Goal: Task Accomplishment & Management: Manage account settings

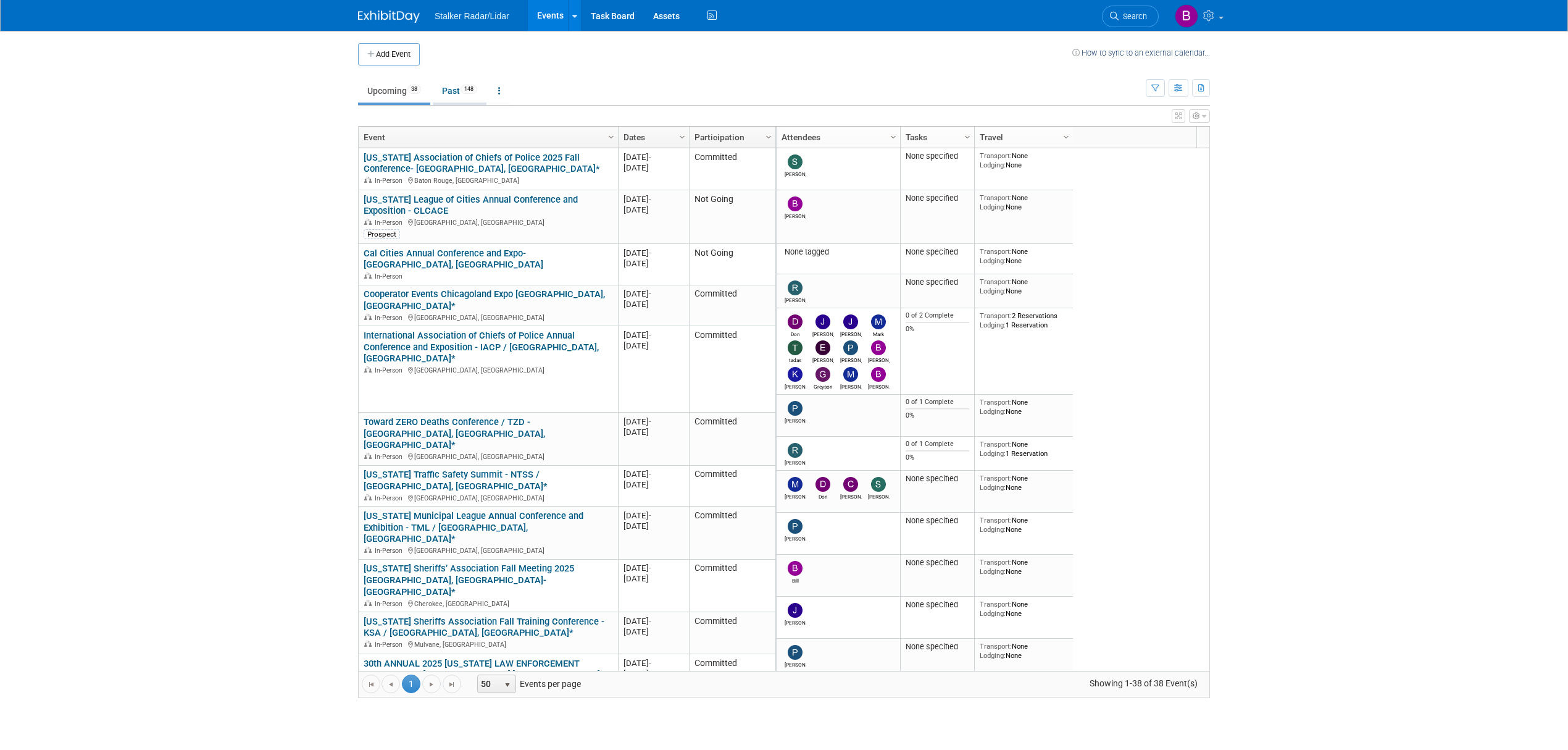
click at [455, 90] on link "Past 148" at bounding box center [459, 90] width 53 height 23
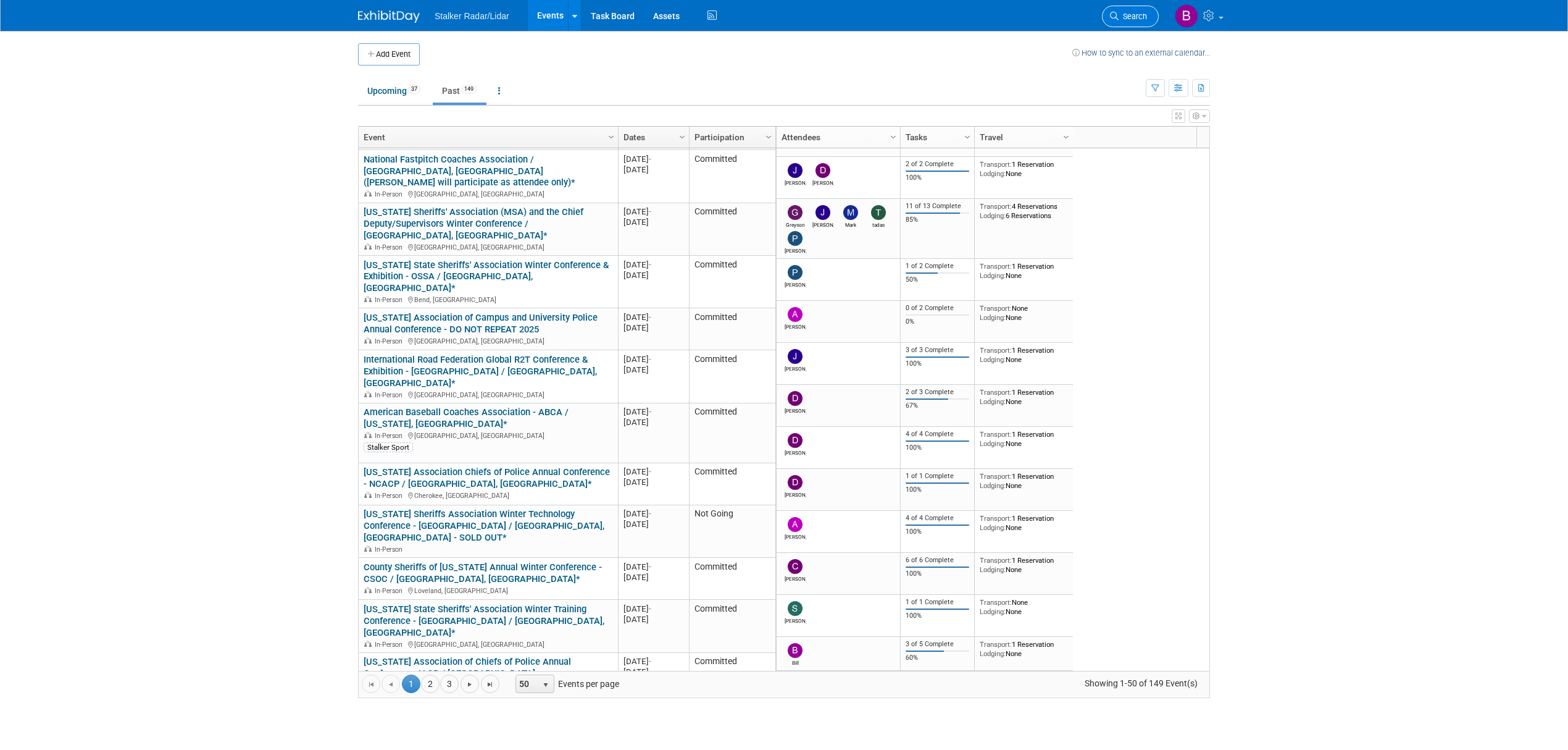
click at [1123, 13] on span "Search" at bounding box center [1132, 16] width 28 height 9
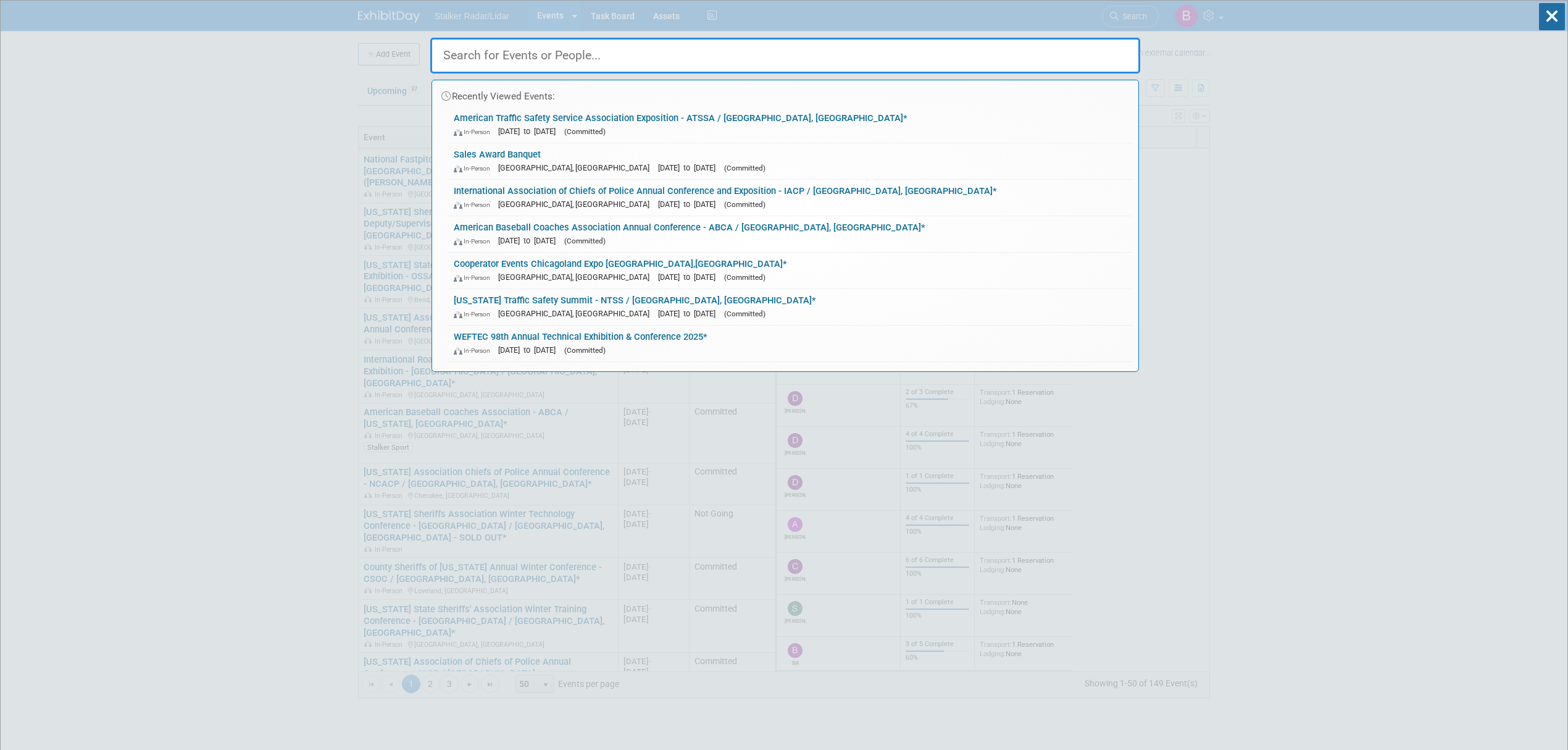
type input "m"
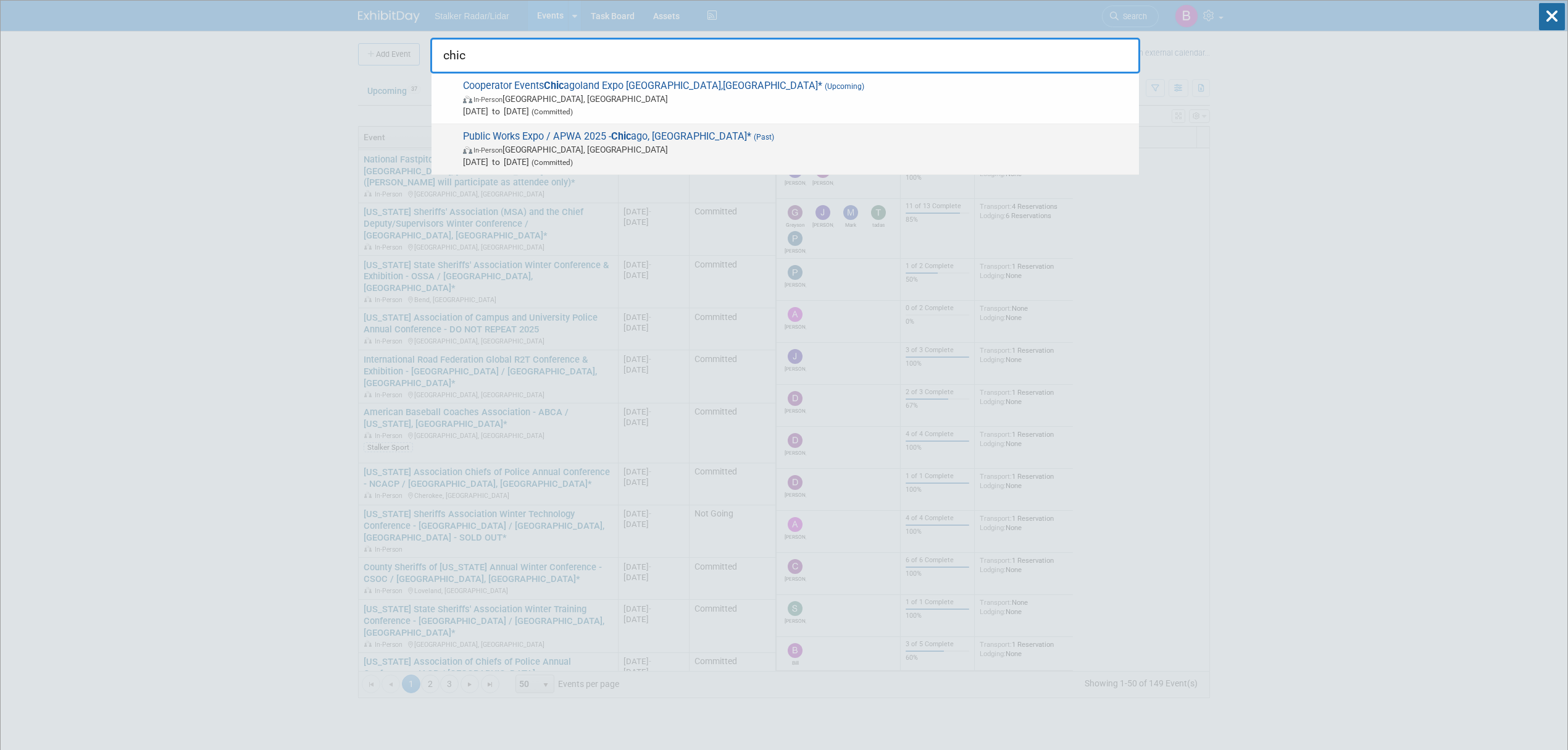
type input "chic"
click at [538, 141] on span "Public Works Expo / APWA 2025 - Chic ago, IL* (Past) In-Person Chicago, IL Aug …" at bounding box center [796, 149] width 674 height 38
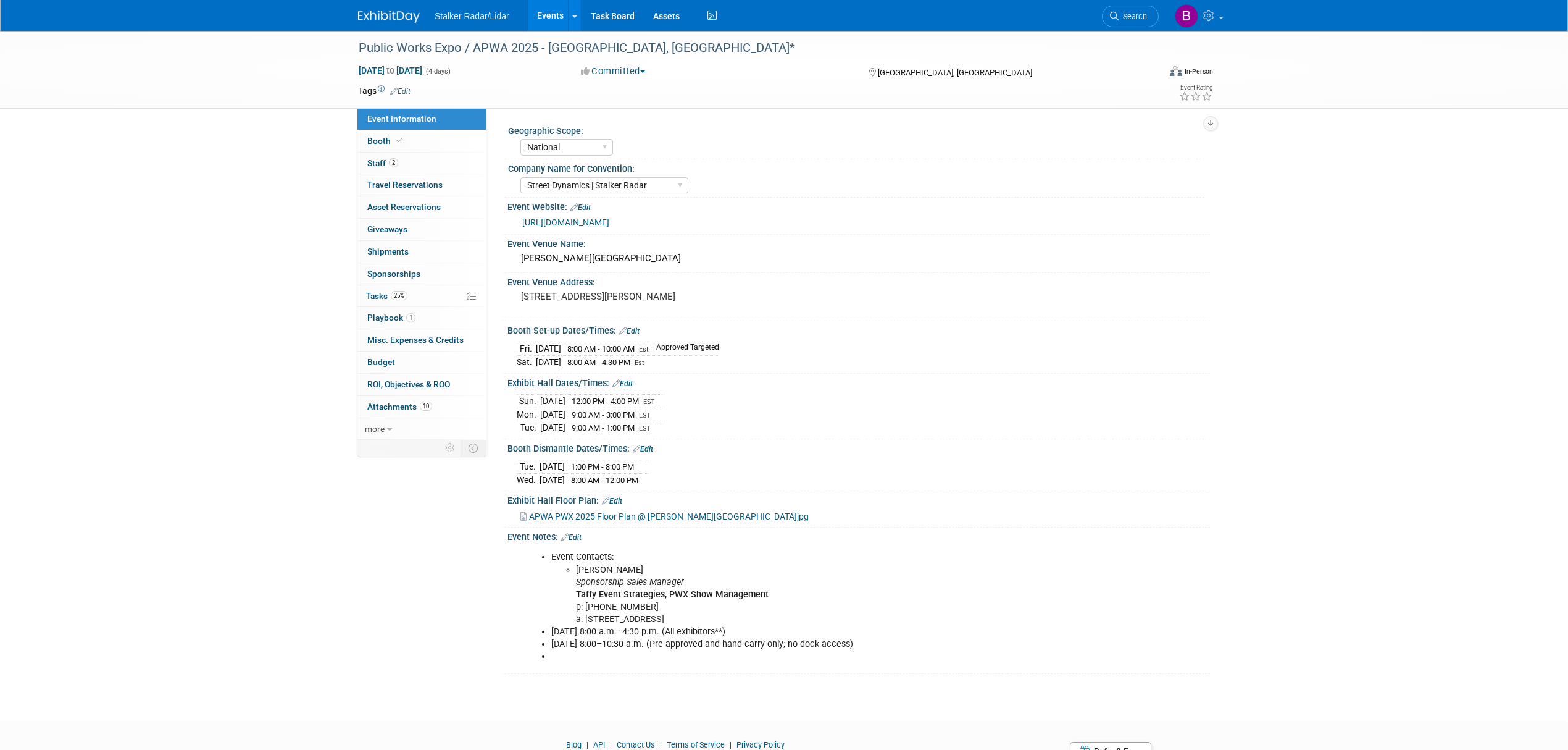
select select "National"
select select "Street Dynamics | Stalker Radar"
click at [391, 142] on span "Booth" at bounding box center [386, 141] width 38 height 10
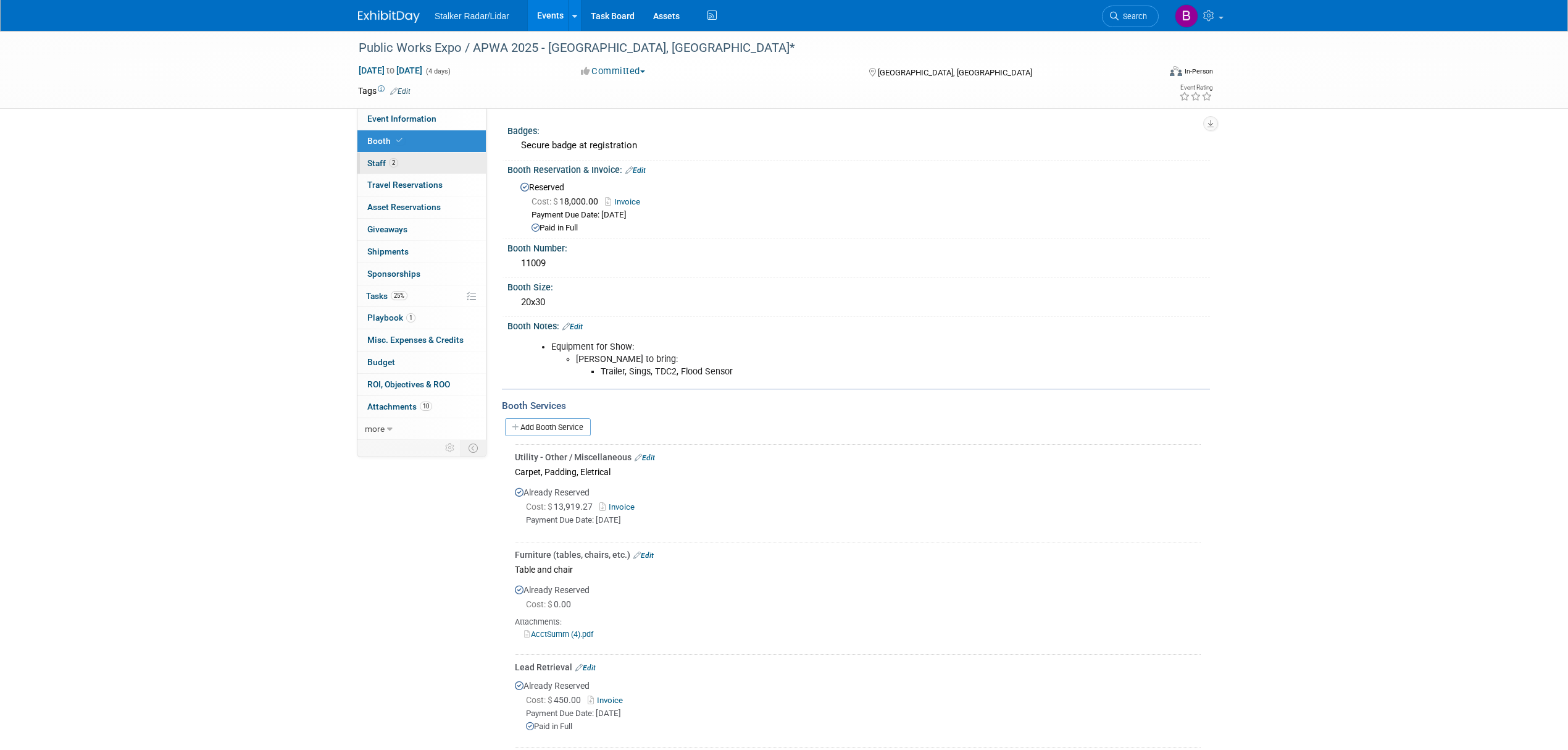
click at [393, 167] on span "2" at bounding box center [393, 162] width 9 height 9
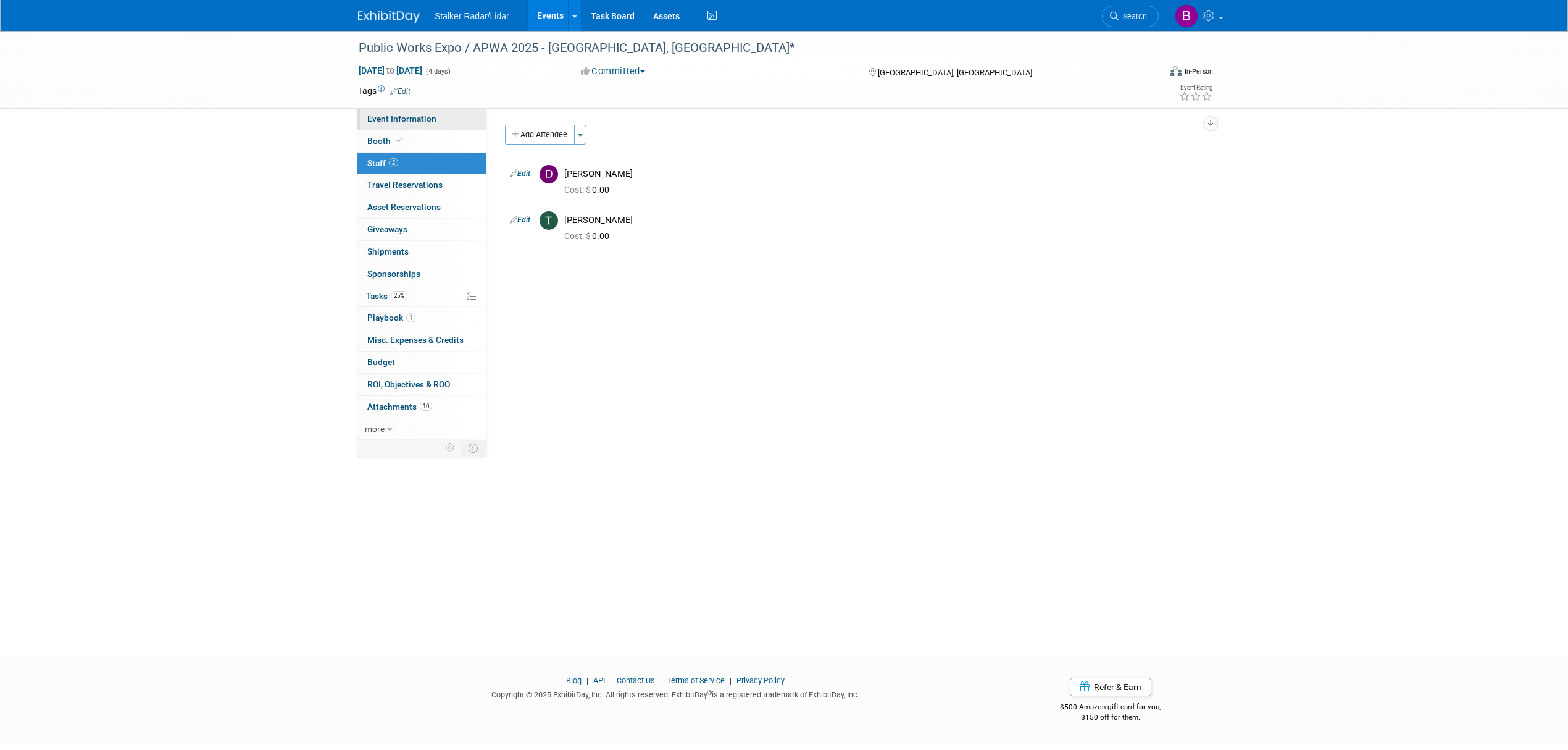
click at [391, 119] on span "Event Information" at bounding box center [402, 119] width 69 height 10
select select "National"
select select "Street Dynamics | Stalker Radar"
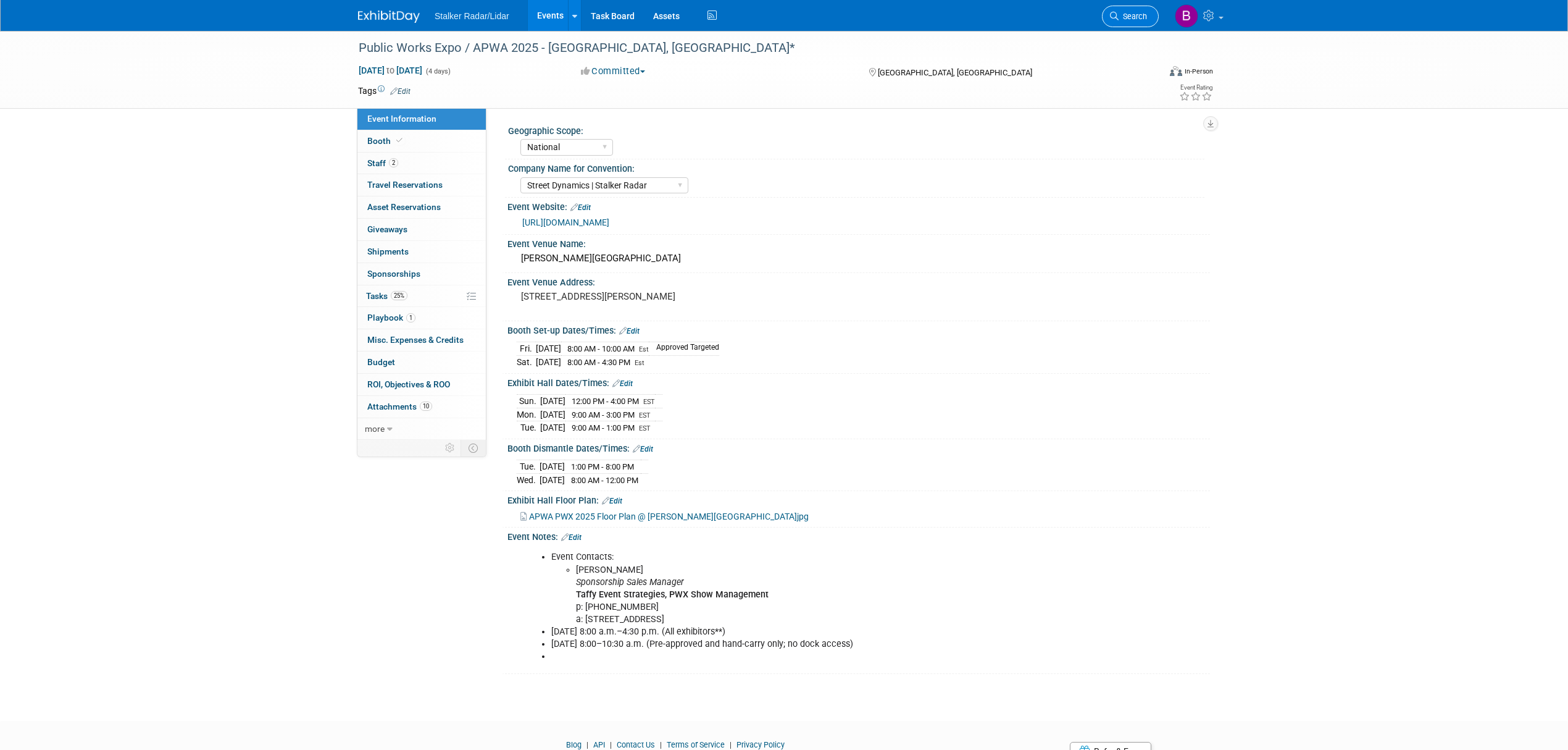
click at [1125, 11] on link "Search" at bounding box center [1130, 16] width 57 height 22
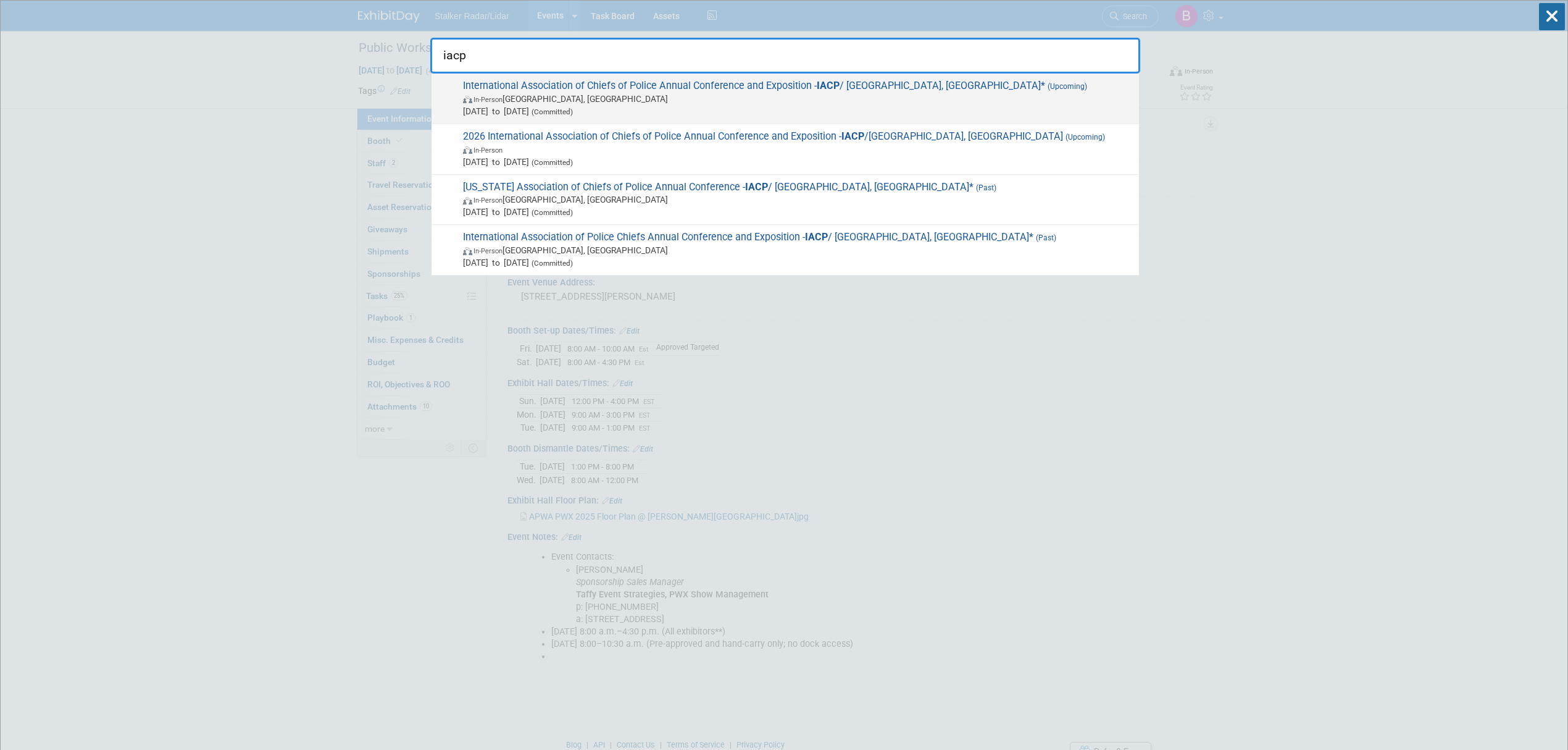
type input "iacp"
click at [585, 104] on span "In-Person Denver, CO" at bounding box center [797, 99] width 669 height 13
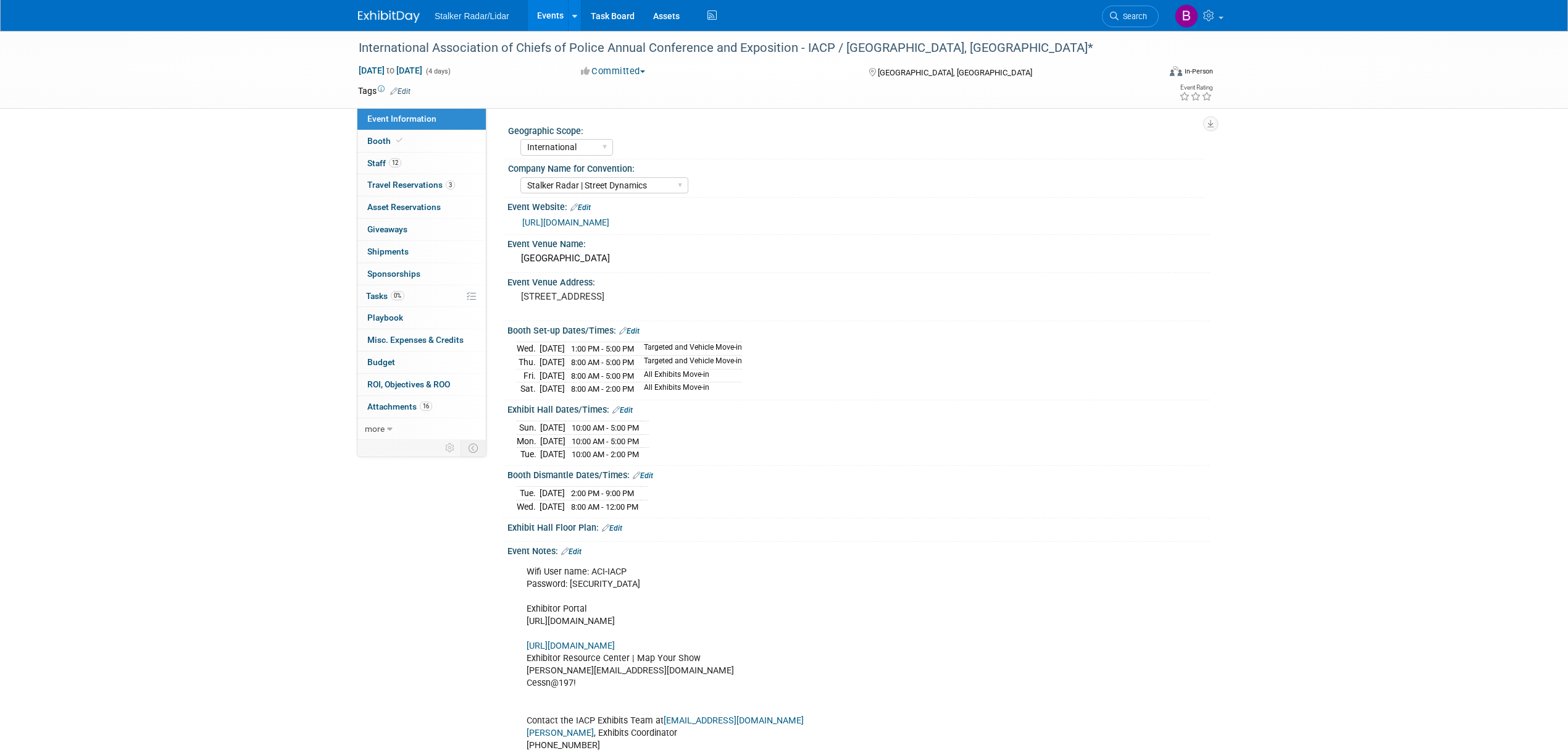
select select "International"
select select "Stalker Radar | Street Dynamics"
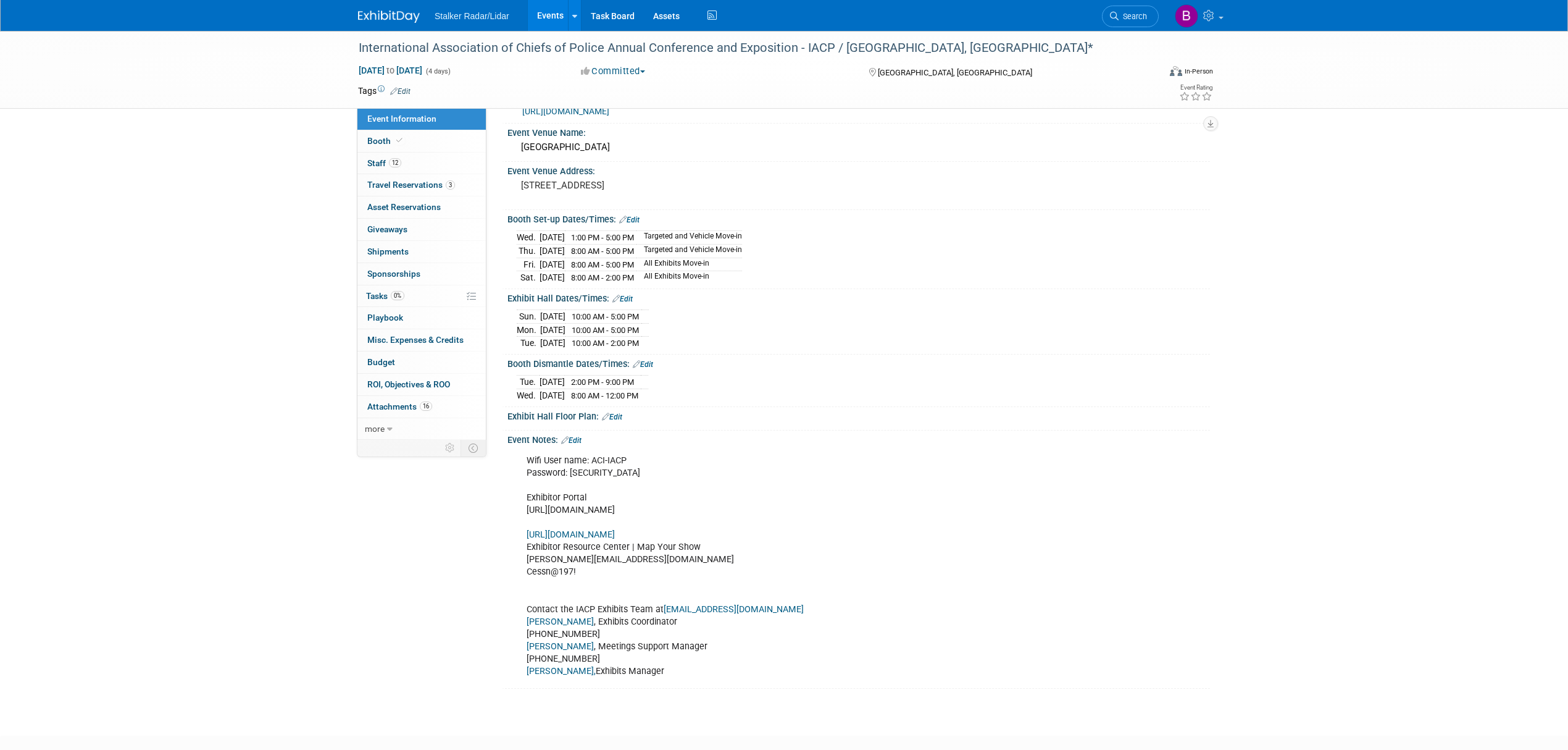
scroll to position [112, 0]
click at [615, 539] on link "https://iacp2025.exh.mapyourshow.com/7_0/main/login" at bounding box center [571, 534] width 89 height 11
drag, startPoint x: 627, startPoint y: 569, endPoint x: 525, endPoint y: 569, distance: 102.0
click at [525, 569] on div "Wifi User name: ACI-IACP Password: Stalker855 Exhibitor Portal https://www.free…" at bounding box center [796, 565] width 556 height 235
copy div "tommy@stalkerradar.com"
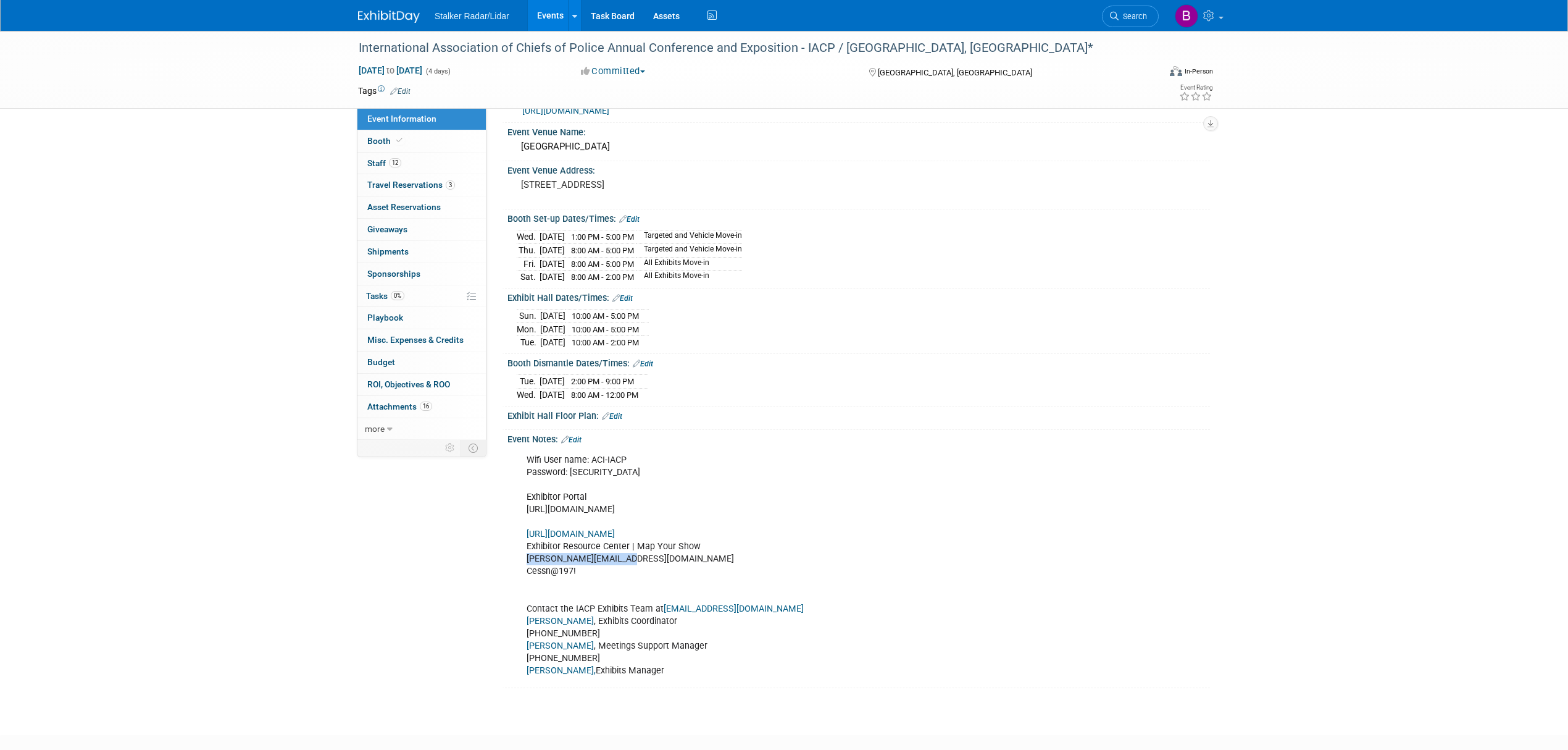
click at [608, 539] on link "https://iacp2025.exh.mapyourshow.com/7_0/main/login" at bounding box center [571, 534] width 89 height 11
drag, startPoint x: 578, startPoint y: 581, endPoint x: 526, endPoint y: 579, distance: 52.0
click at [526, 579] on div "Wifi User name: ACI-IACP Password: Stalker855 Exhibitor Portal https://www.free…" at bounding box center [796, 565] width 556 height 235
copy div "Cessn@197!"
click at [376, 141] on span "Booth" at bounding box center [386, 141] width 38 height 10
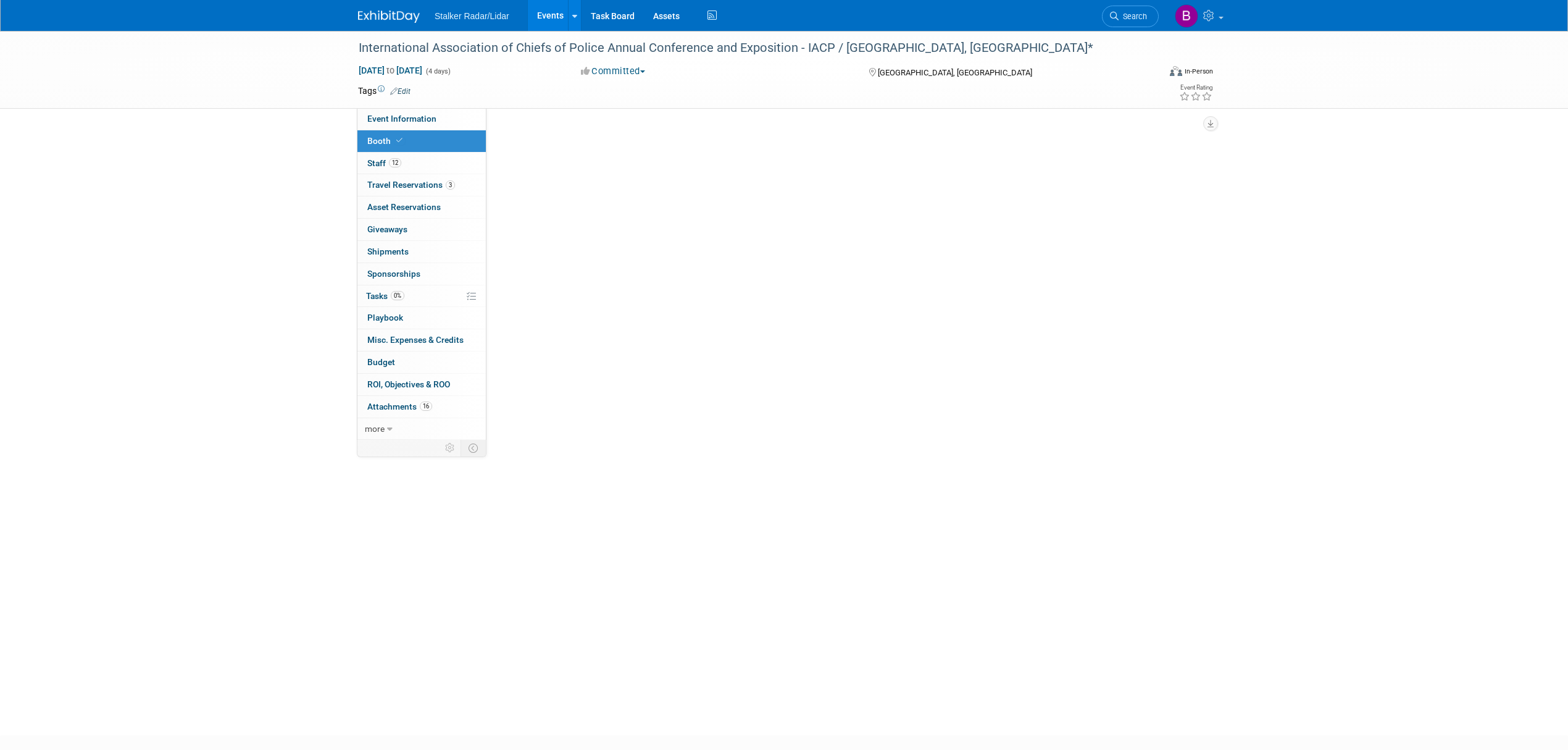
scroll to position [0, 0]
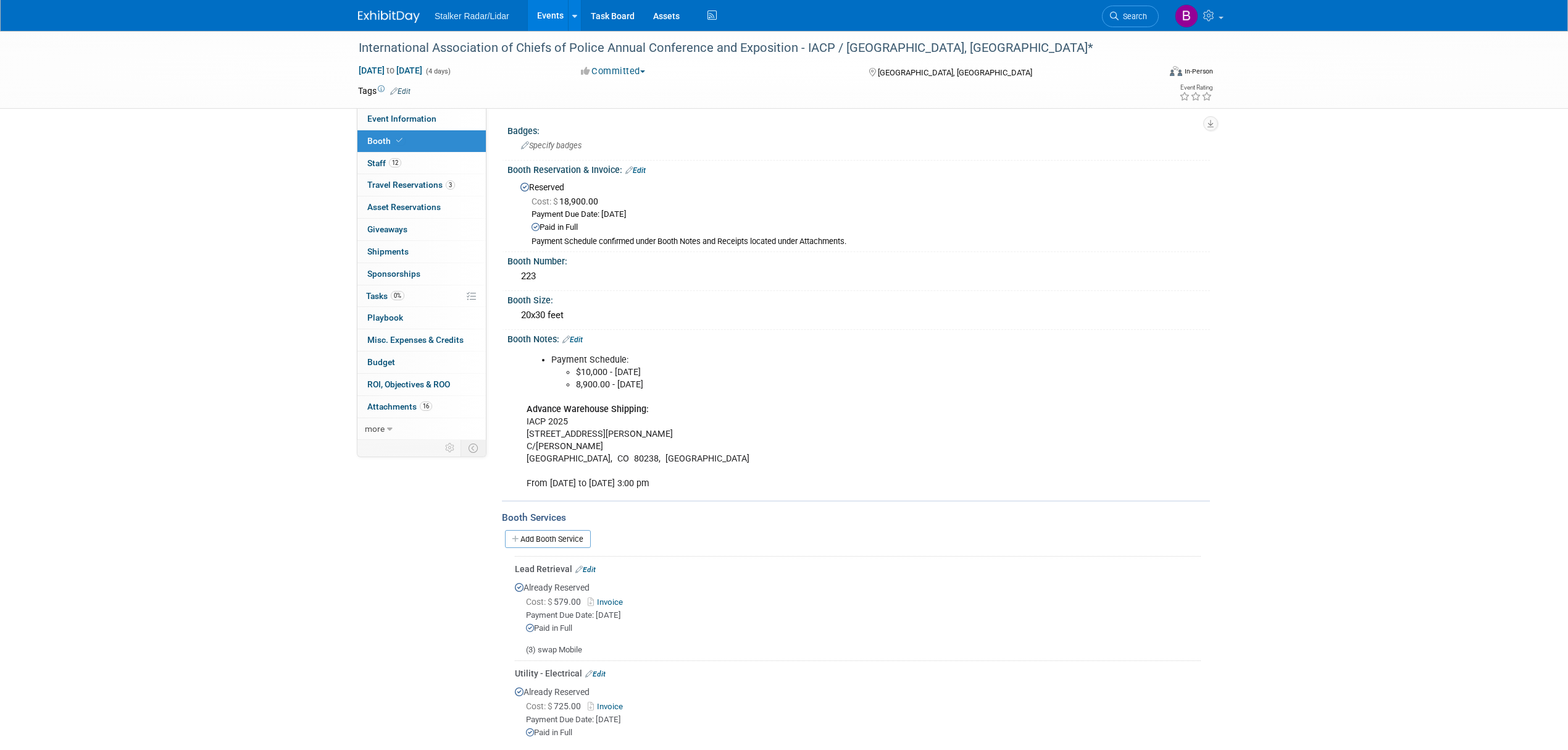
click at [603, 599] on link "Invoice" at bounding box center [608, 602] width 40 height 9
click at [599, 670] on link "Edit" at bounding box center [595, 674] width 20 height 8
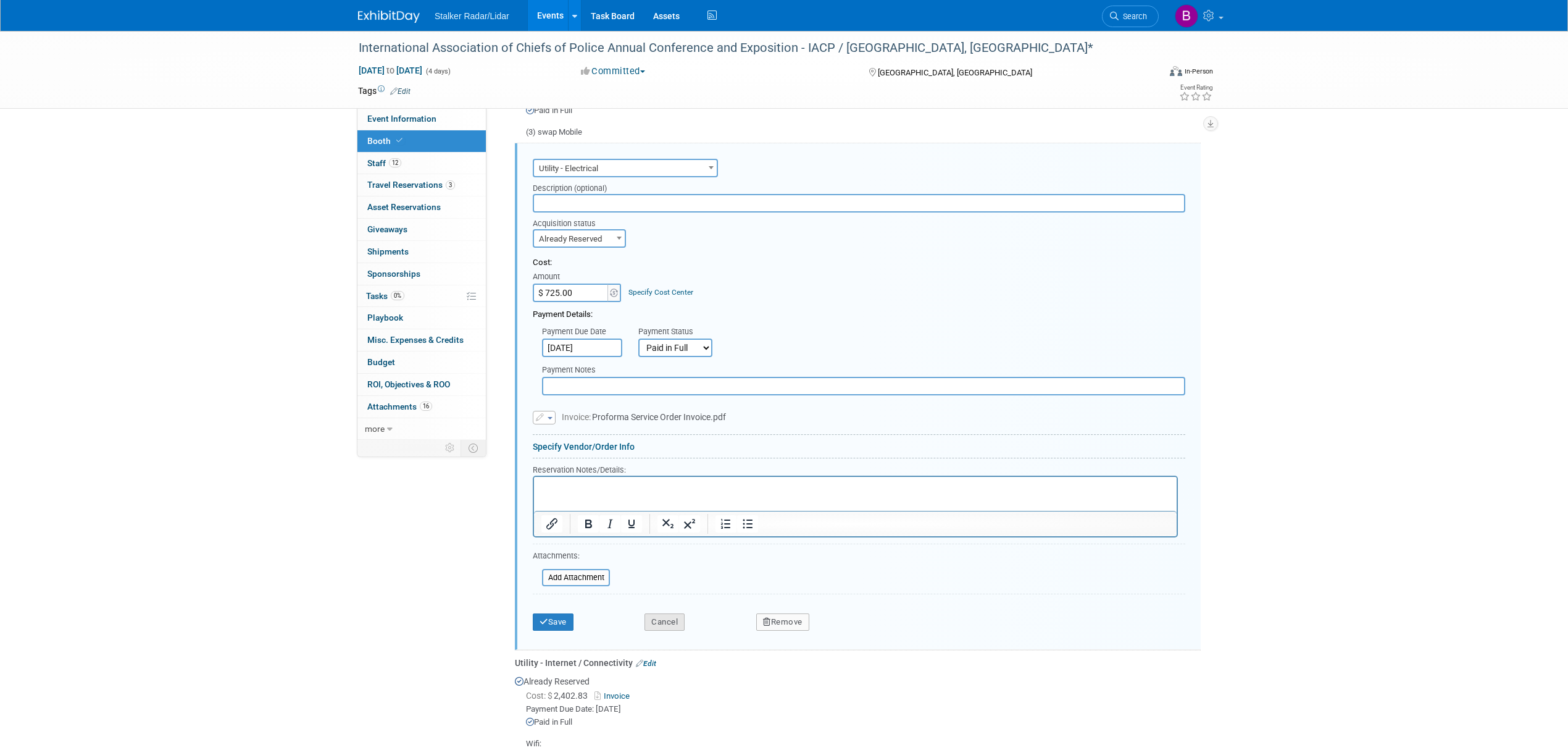
click at [648, 620] on button "Cancel" at bounding box center [664, 622] width 40 height 18
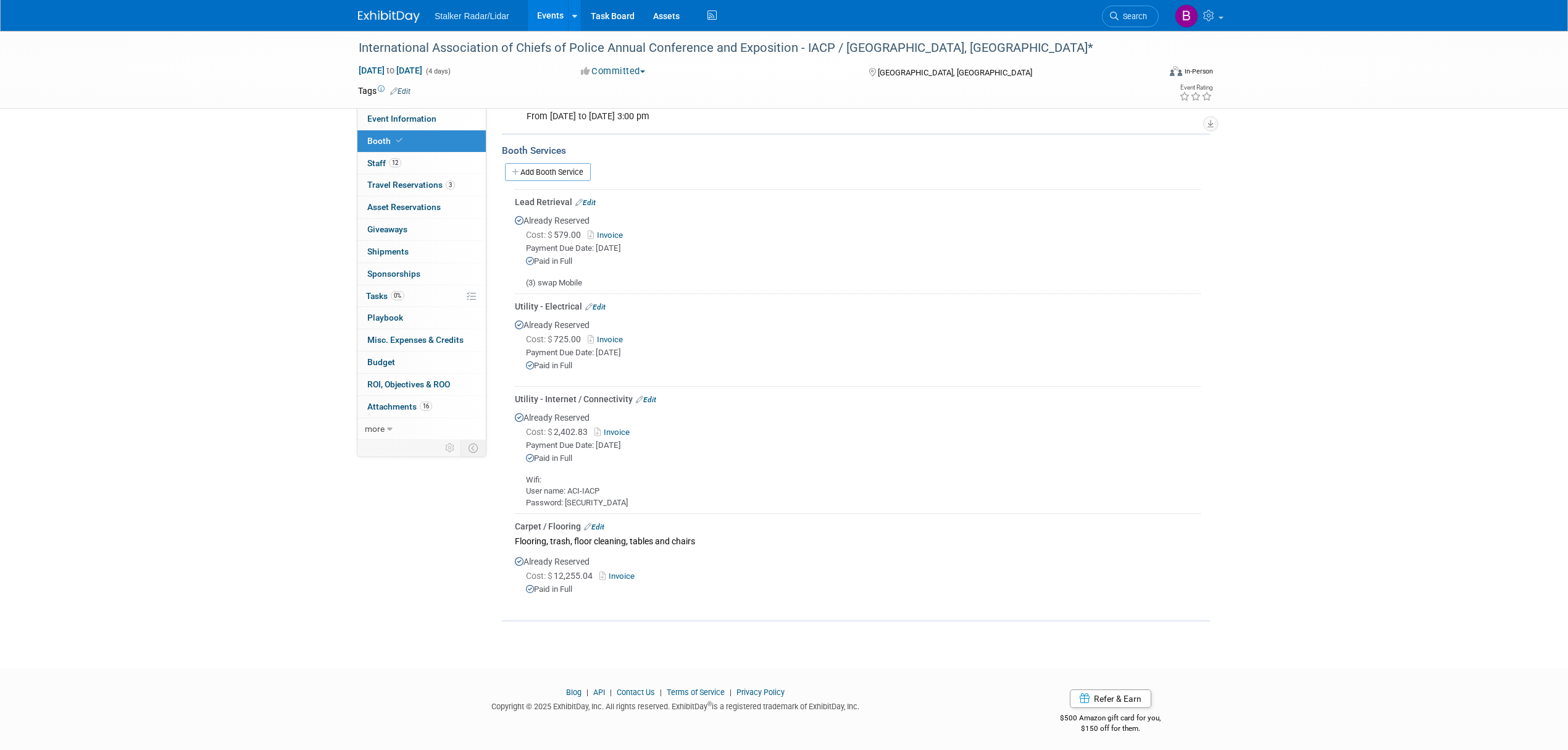
click at [618, 573] on link "Invoice" at bounding box center [619, 576] width 40 height 9
click at [551, 13] on link "Events" at bounding box center [550, 15] width 45 height 31
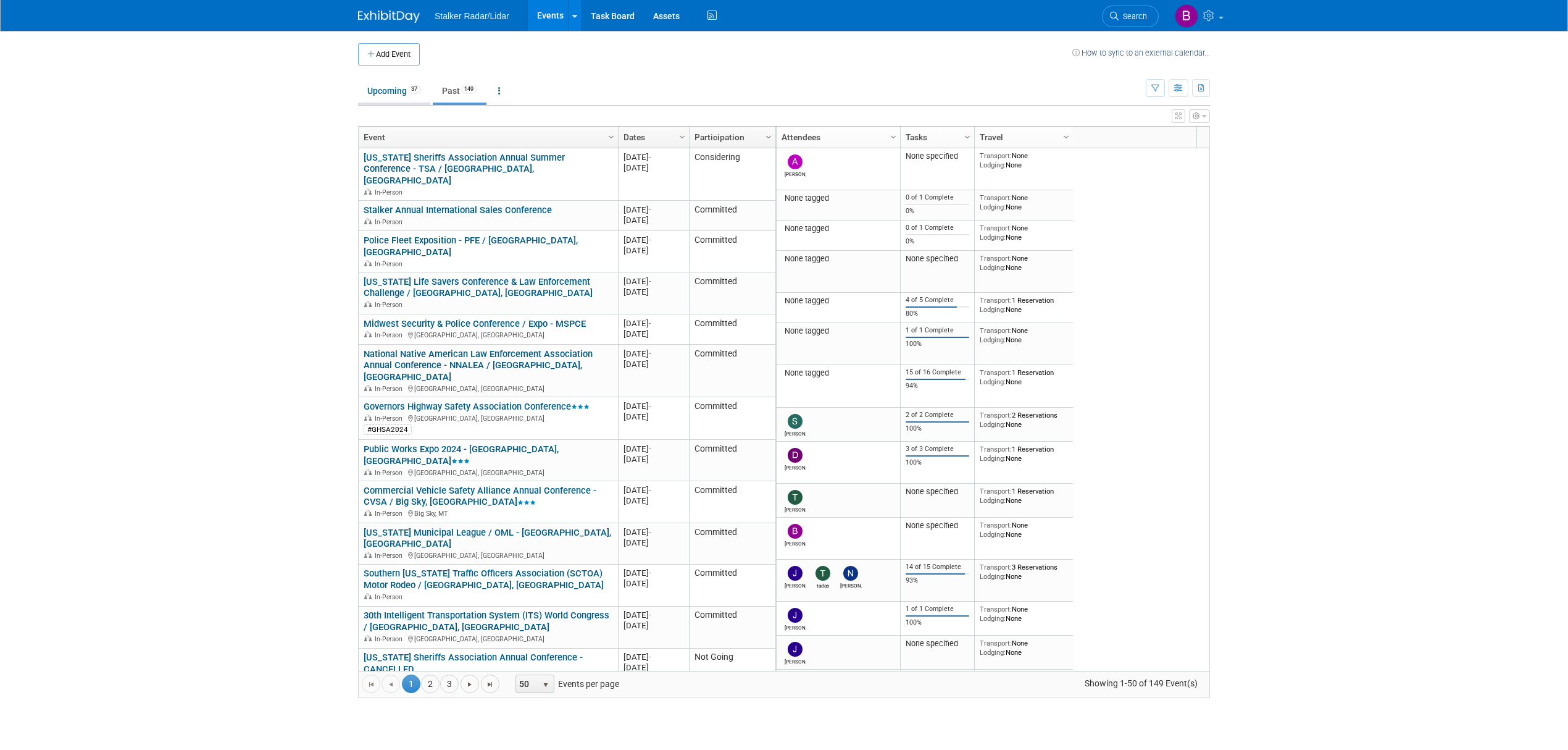
click at [383, 89] on link "Upcoming 37" at bounding box center [394, 90] width 72 height 23
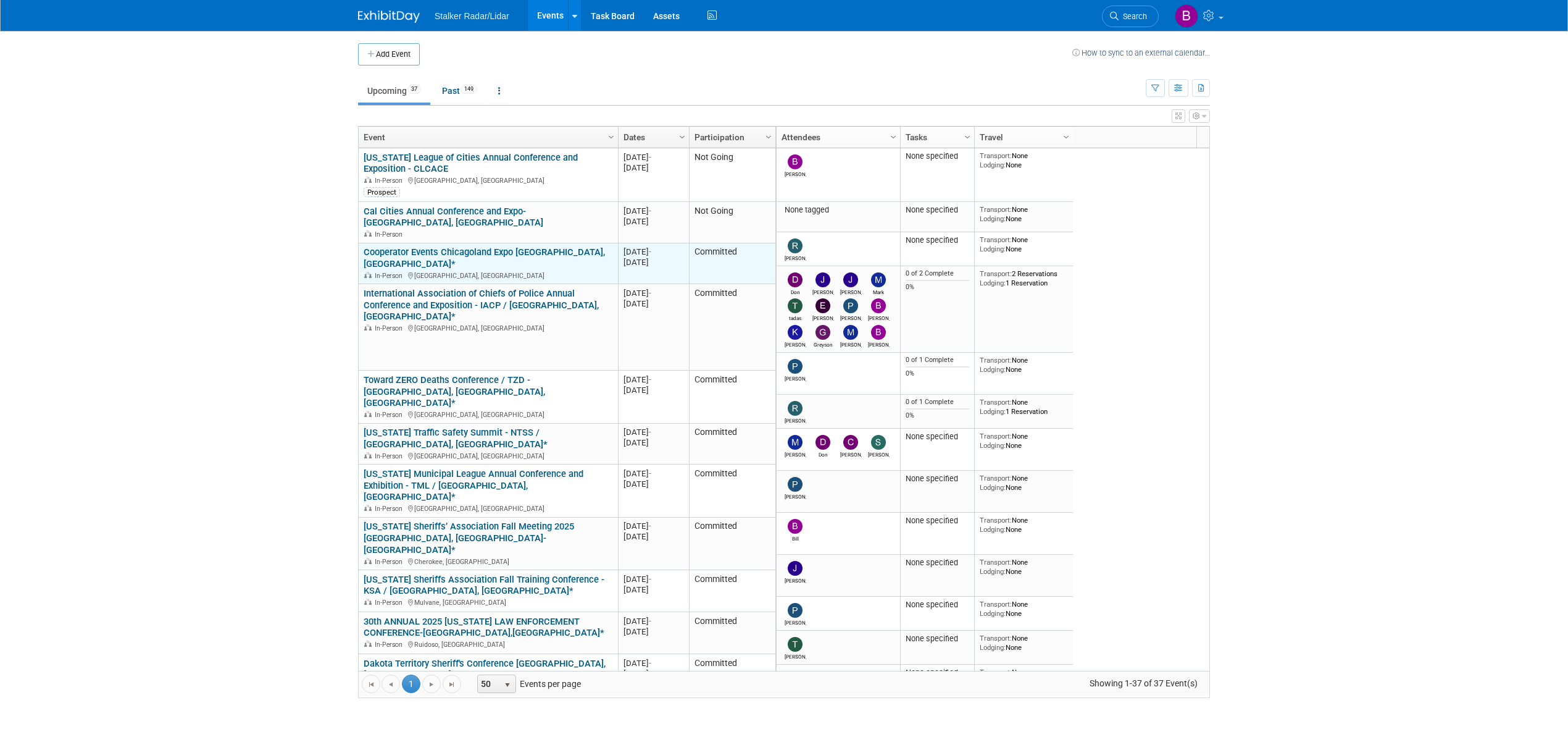
click at [492, 247] on link "Cooperator Events Chicagoland Expo [GEOGRAPHIC_DATA],[GEOGRAPHIC_DATA]*" at bounding box center [485, 258] width 242 height 23
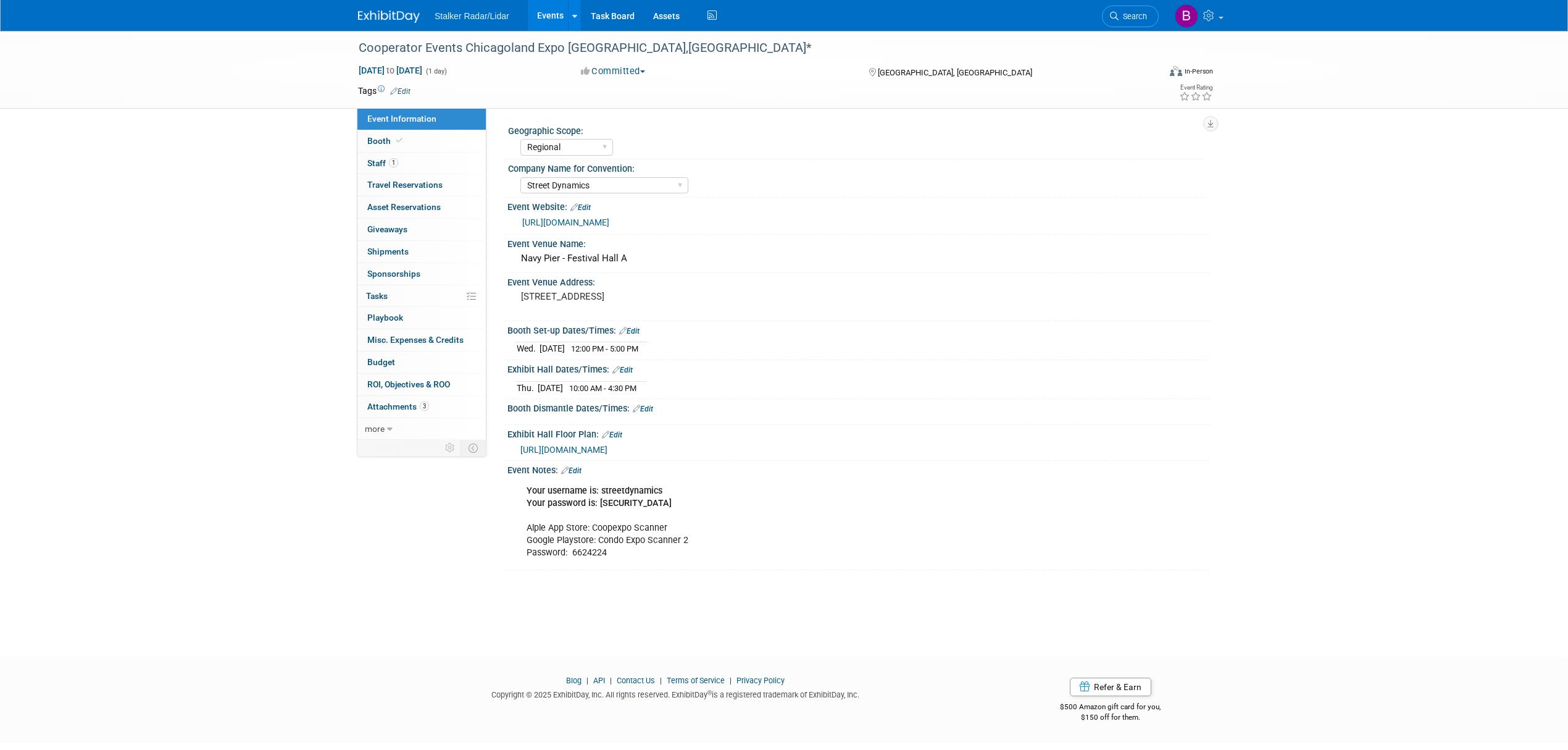
select select "Regional"
select select "Street Dynamics"
click at [394, 141] on span at bounding box center [400, 140] width 11 height 9
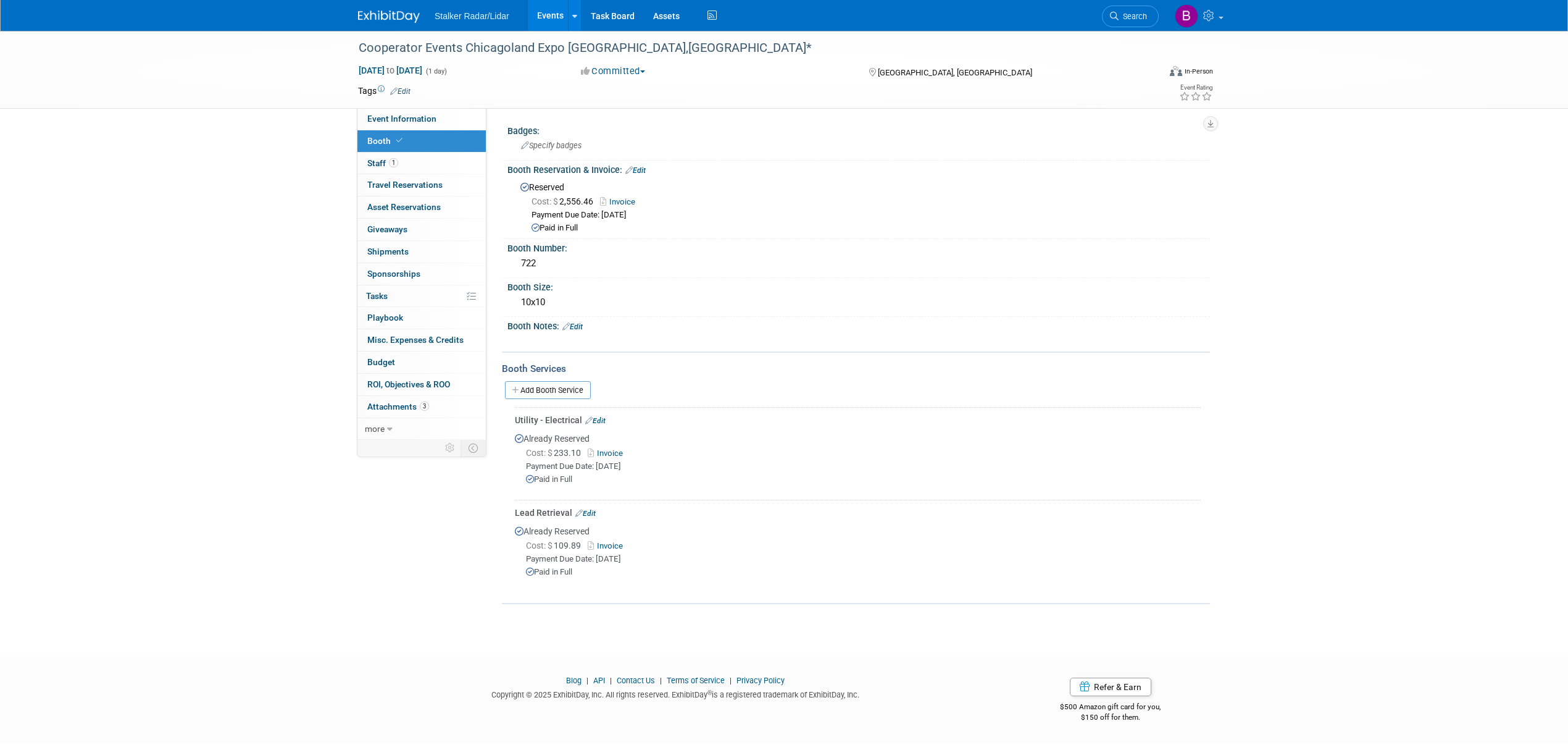
click at [610, 450] on link "Invoice" at bounding box center [608, 453] width 40 height 9
click at [385, 162] on span "Staff 1" at bounding box center [383, 163] width 31 height 10
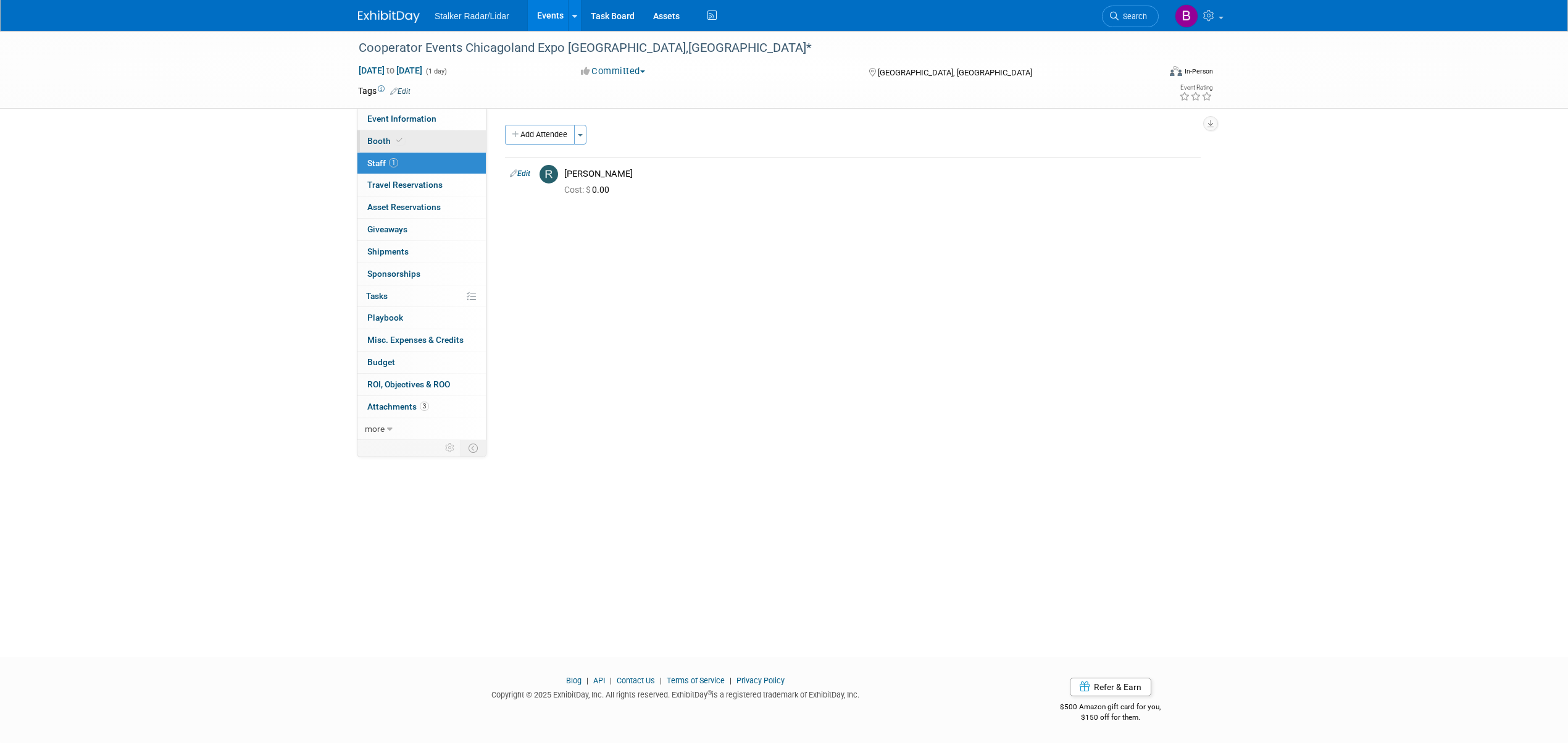
drag, startPoint x: 384, startPoint y: 166, endPoint x: 383, endPoint y: 134, distance: 32.0
click at [383, 131] on link "Booth" at bounding box center [422, 141] width 129 height 22
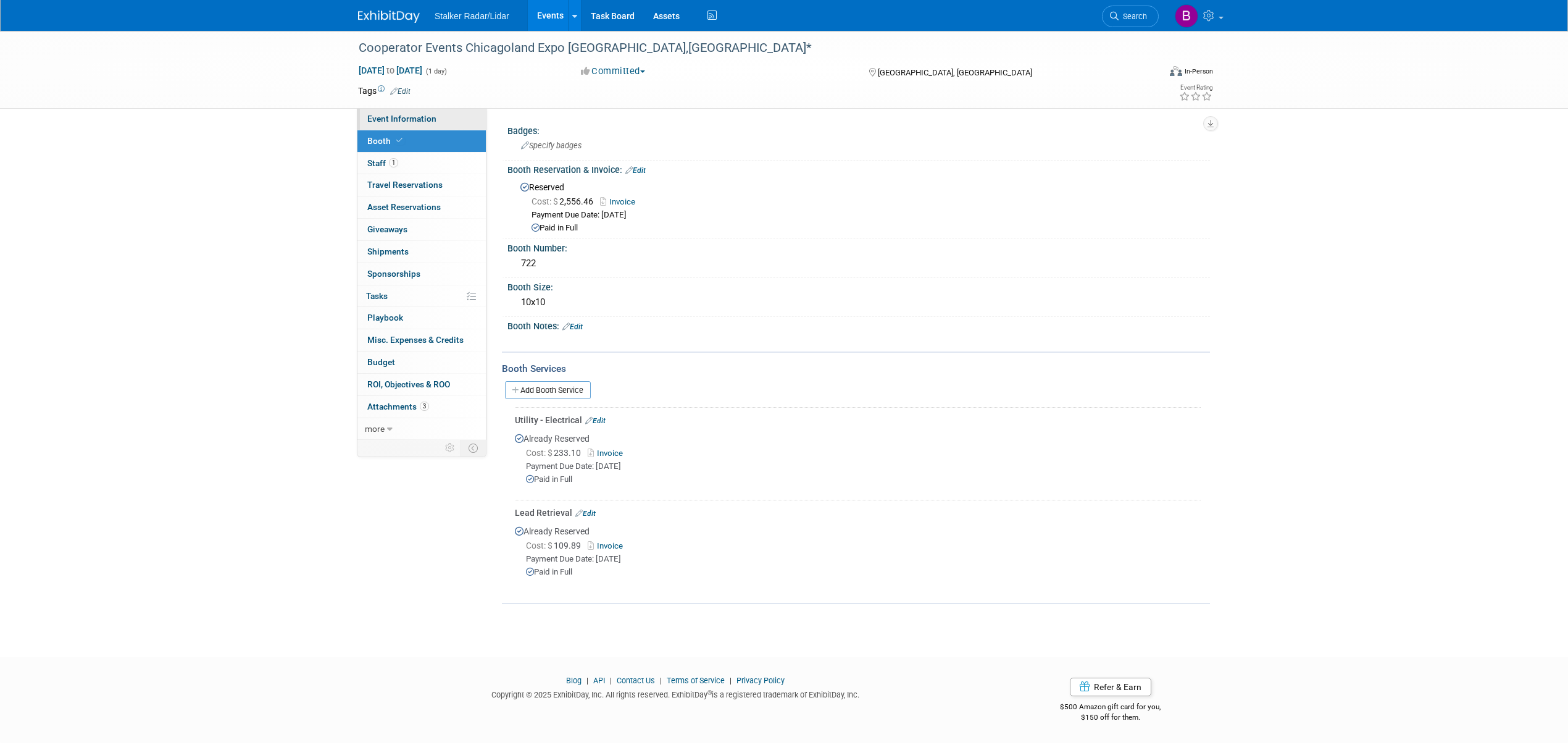
click at [393, 122] on span "Event Information" at bounding box center [402, 119] width 69 height 10
select select "Regional"
select select "Street Dynamics"
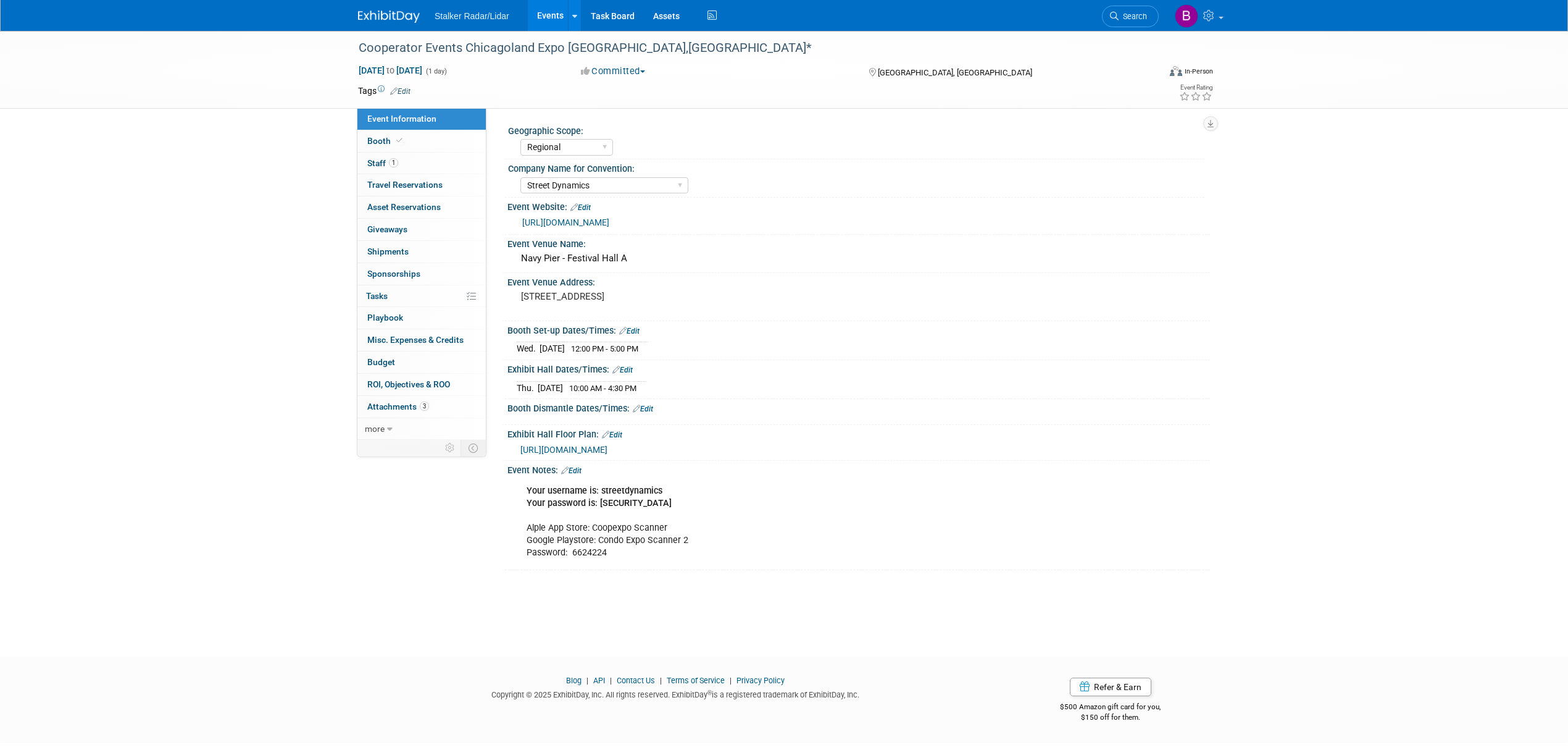
click at [564, 221] on link "https://ilexpo.com/#" at bounding box center [566, 222] width 87 height 10
click at [400, 139] on icon at bounding box center [399, 141] width 6 height 7
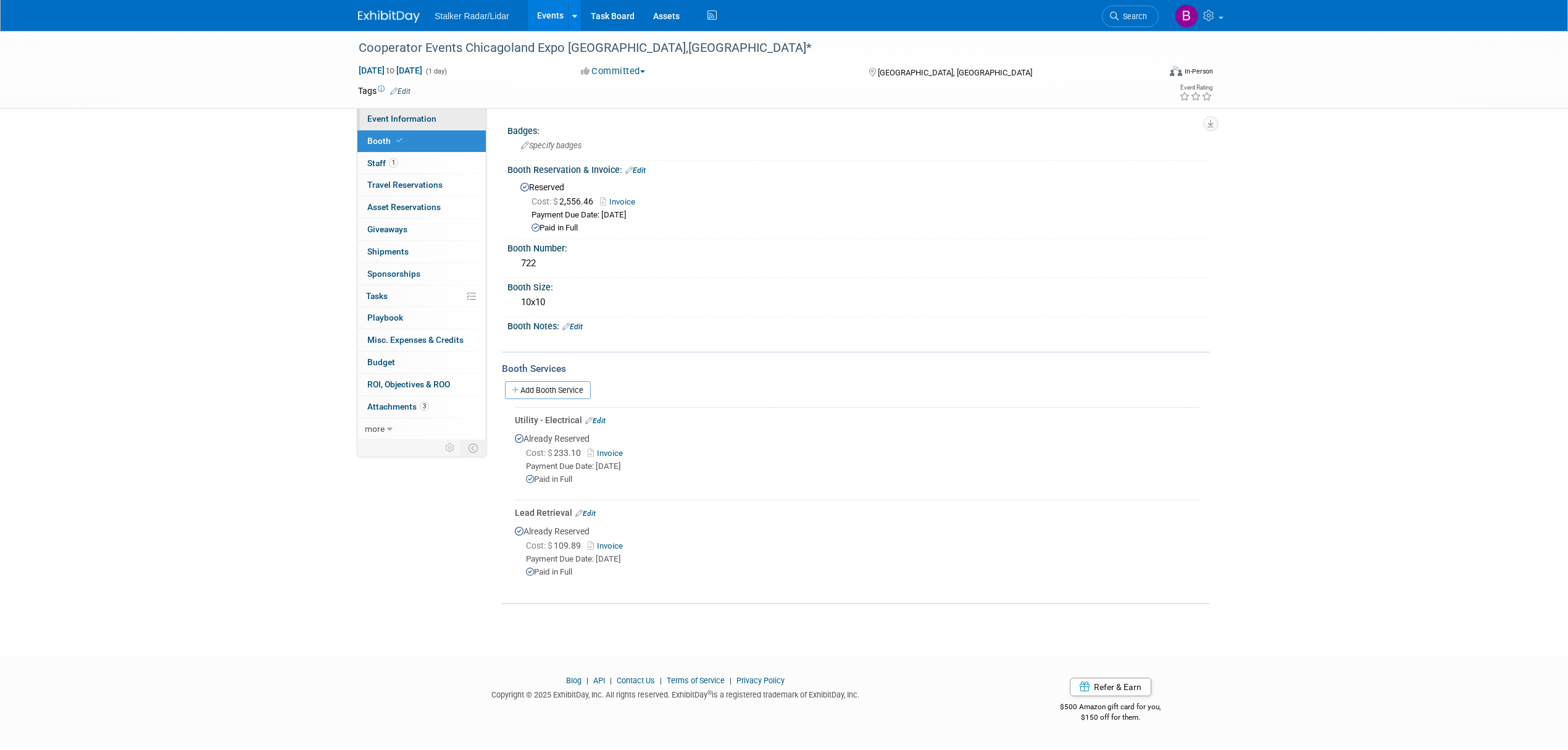
click at [400, 119] on span "Event Information" at bounding box center [402, 119] width 69 height 10
select select "Regional"
select select "Street Dynamics"
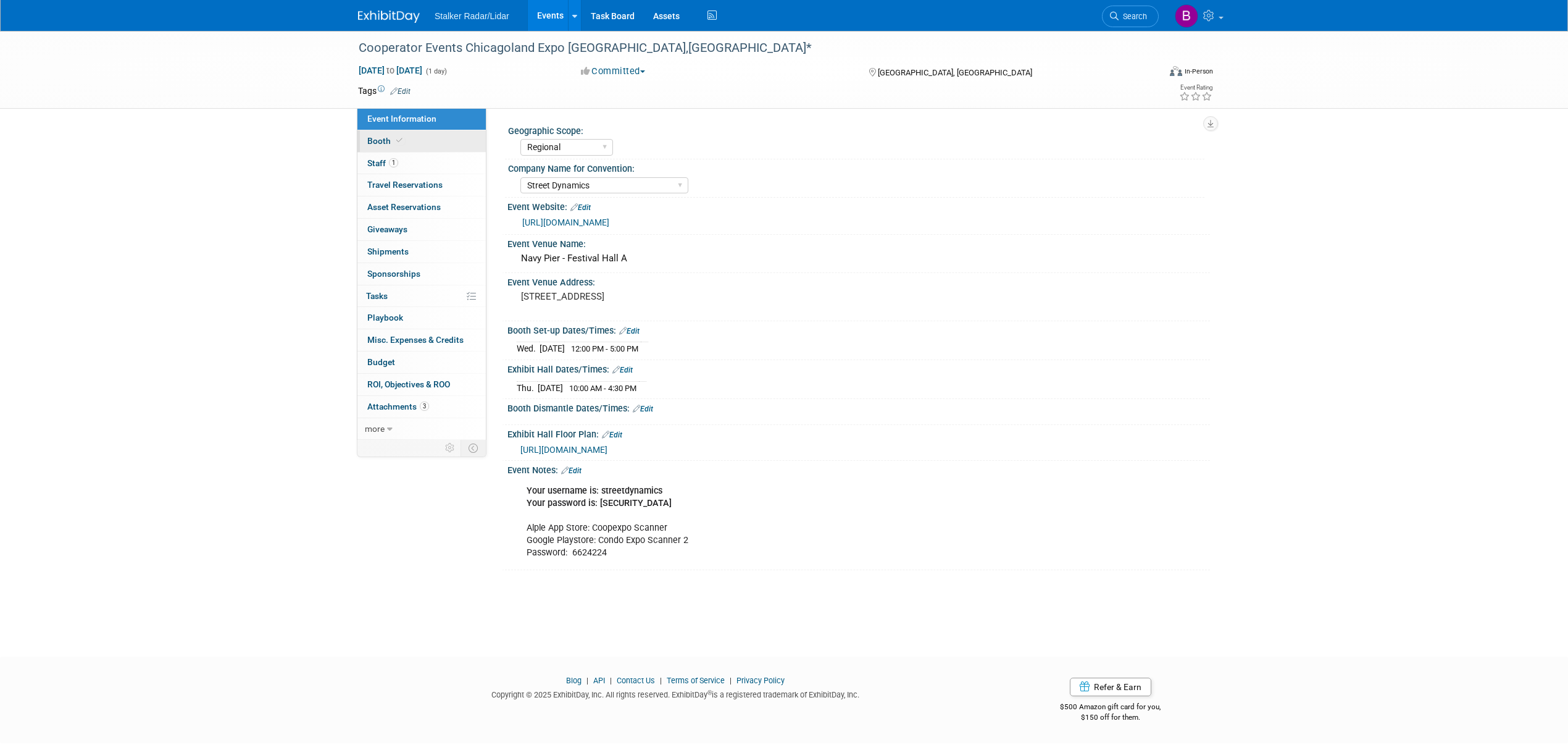
click at [381, 144] on span "Booth" at bounding box center [386, 141] width 38 height 10
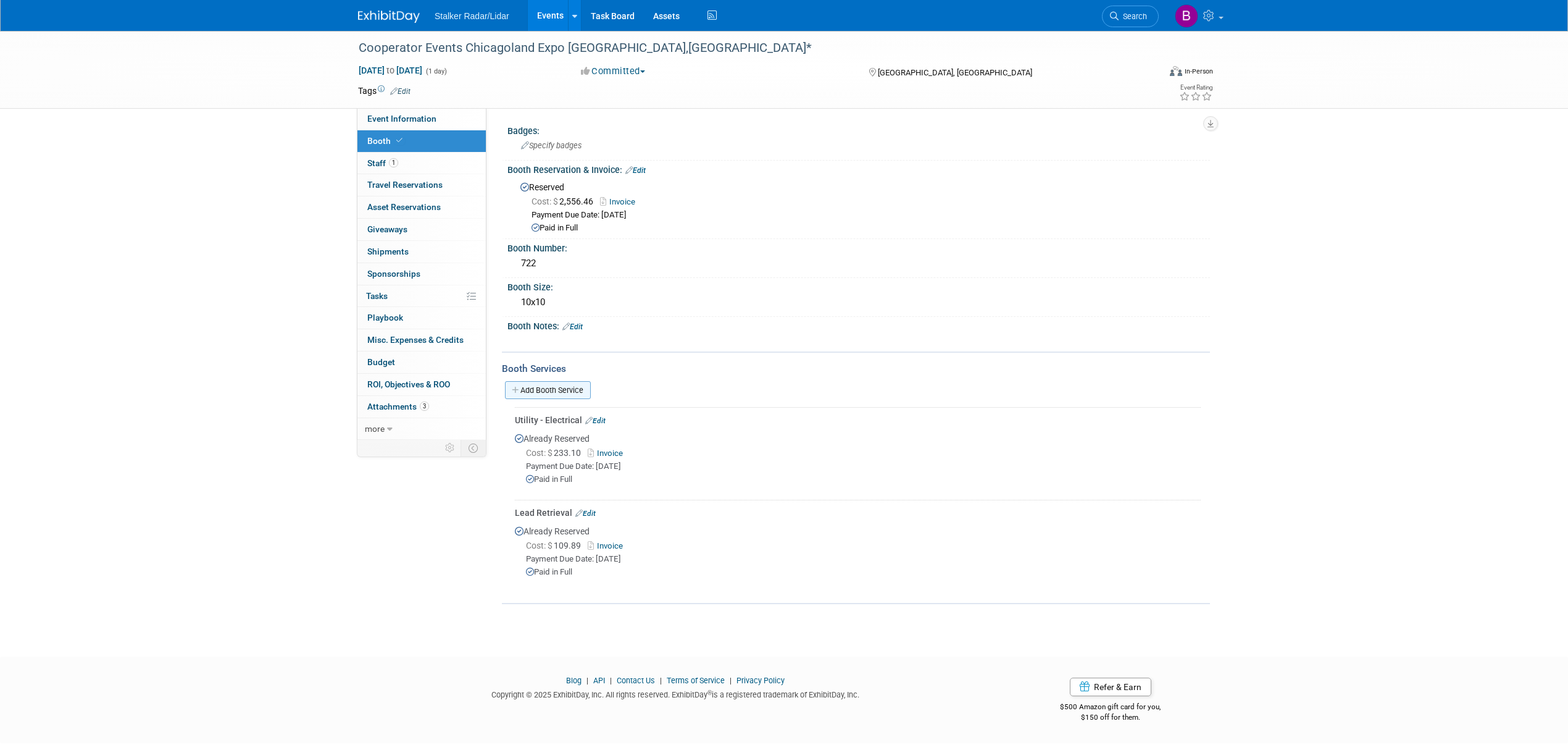
click at [576, 394] on link "Add Booth Service" at bounding box center [548, 389] width 86 height 18
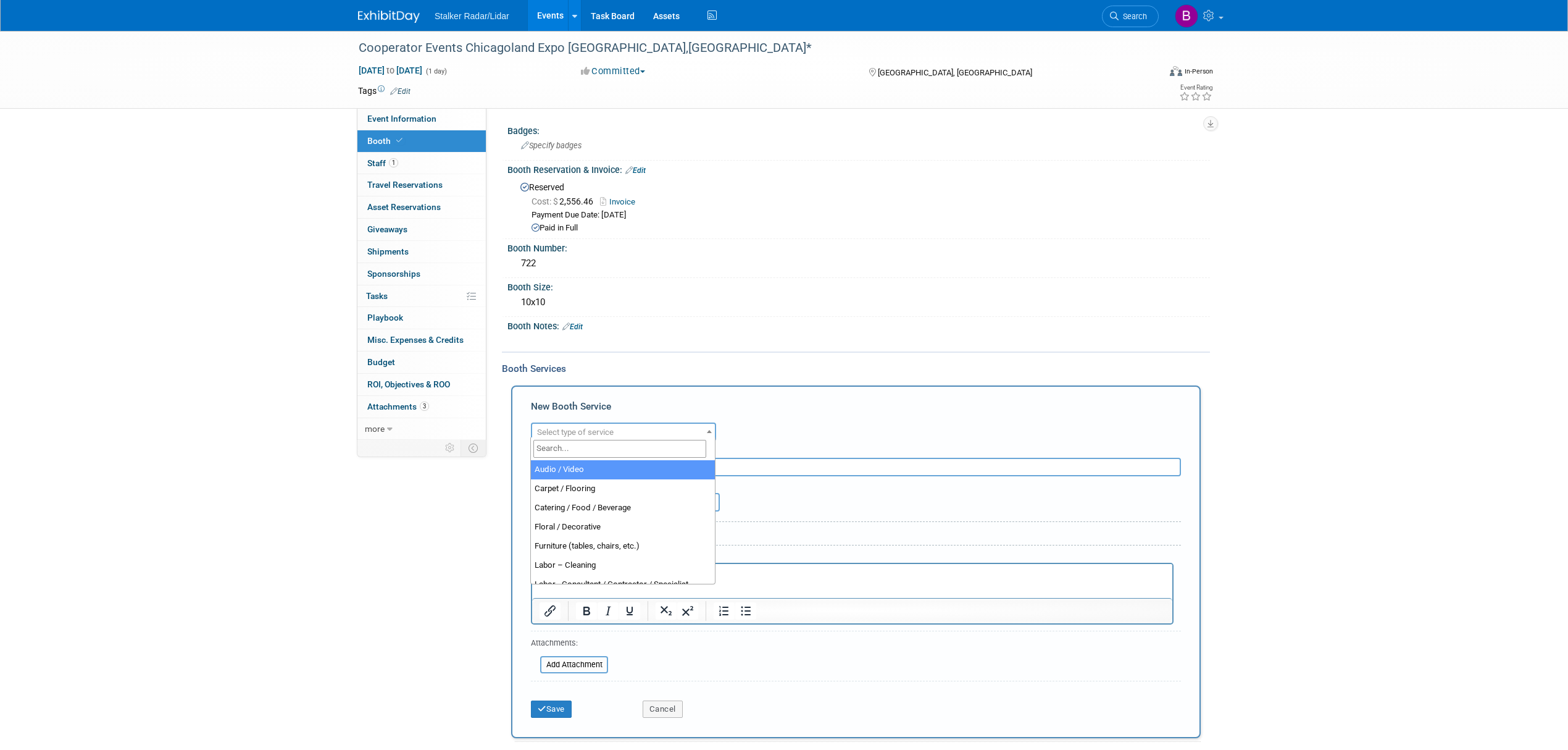
click at [587, 427] on span "Select type of service" at bounding box center [575, 432] width 77 height 9
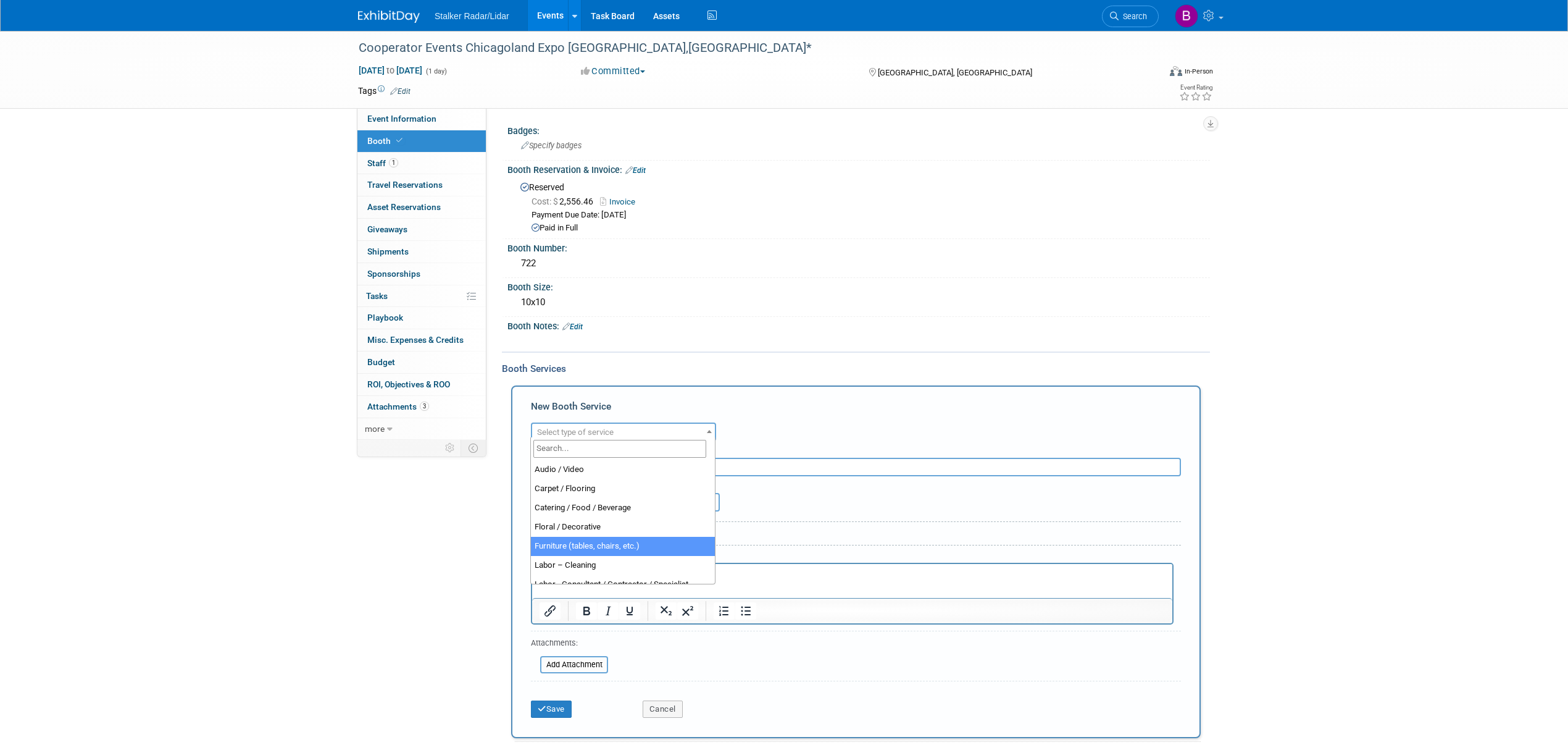
select select "6"
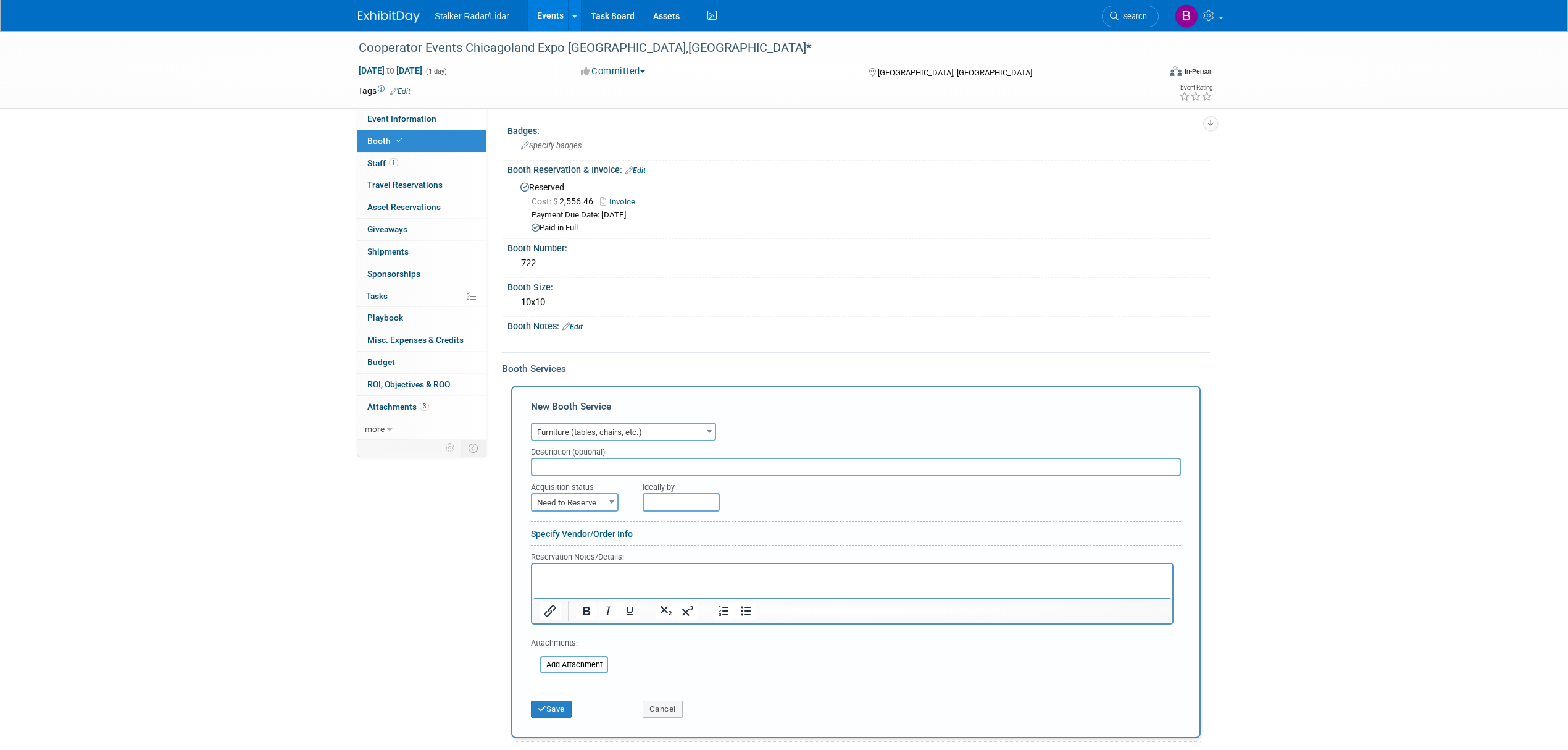
click at [585, 503] on span "Need to Reserve" at bounding box center [574, 503] width 85 height 18
select select "2"
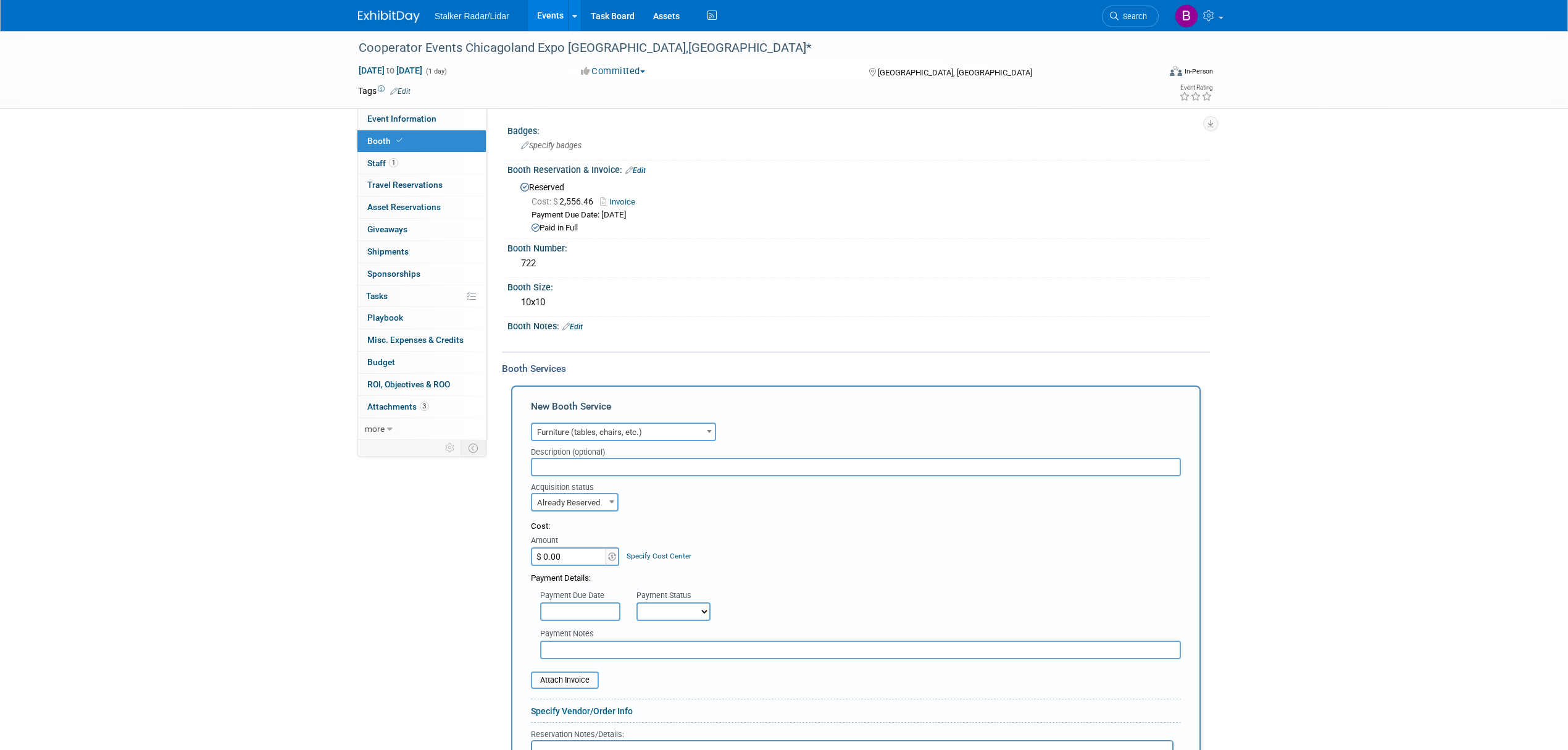
click at [569, 552] on input "$ 0.00" at bounding box center [570, 557] width 77 height 18
type input "$ 2,055.52"
click at [576, 602] on input "text" at bounding box center [580, 612] width 80 height 18
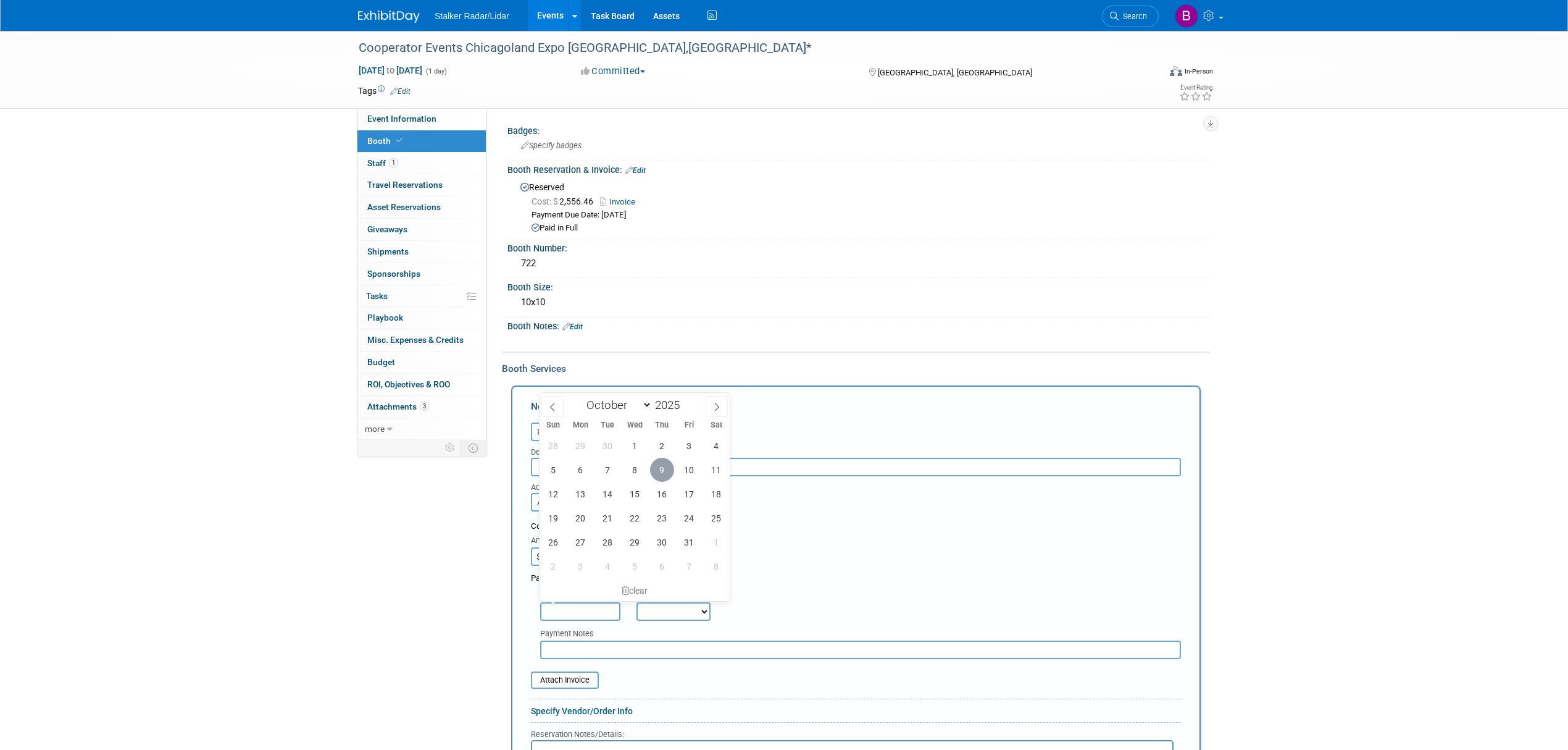
click at [662, 473] on span "9" at bounding box center [662, 470] width 24 height 24
type input "Oct 9, 2025"
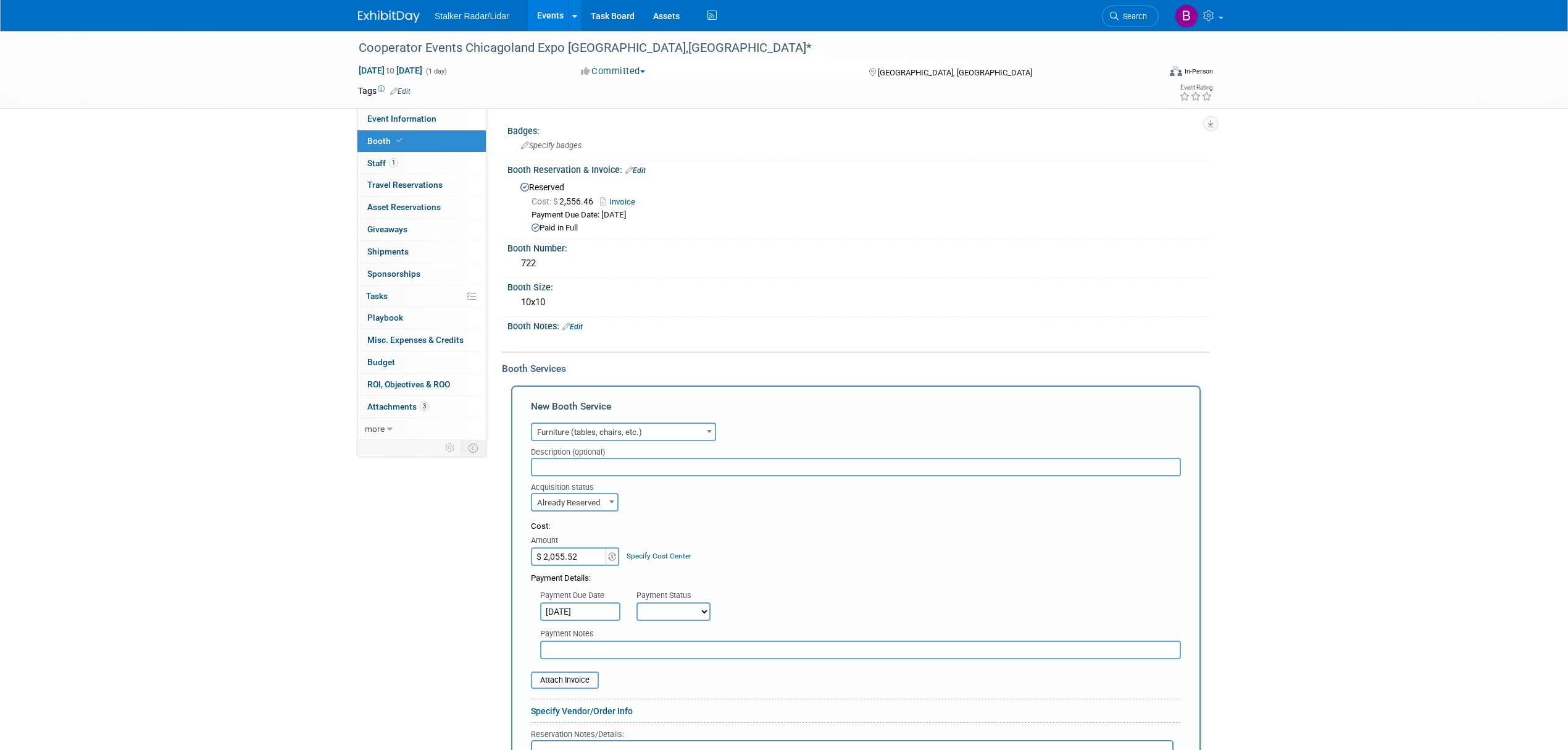
click at [667, 607] on select "Not Paid Yet Partially Paid Paid in Full" at bounding box center [673, 612] width 74 height 18
select select "1"
click at [636, 602] on select "Not Paid Yet Partially Paid Paid in Full" at bounding box center [673, 612] width 74 height 18
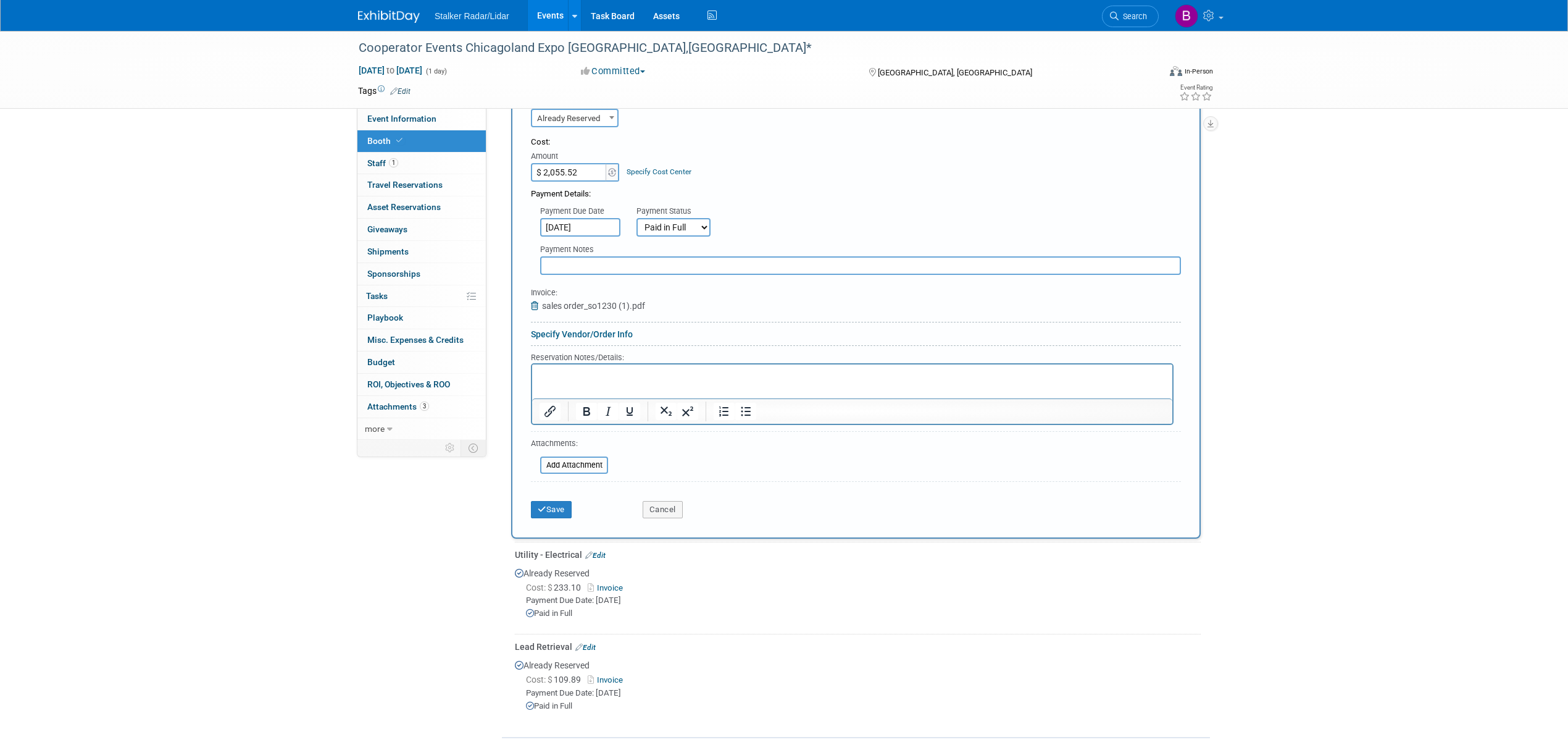
scroll to position [388, 0]
click at [547, 504] on button "Save" at bounding box center [551, 505] width 41 height 18
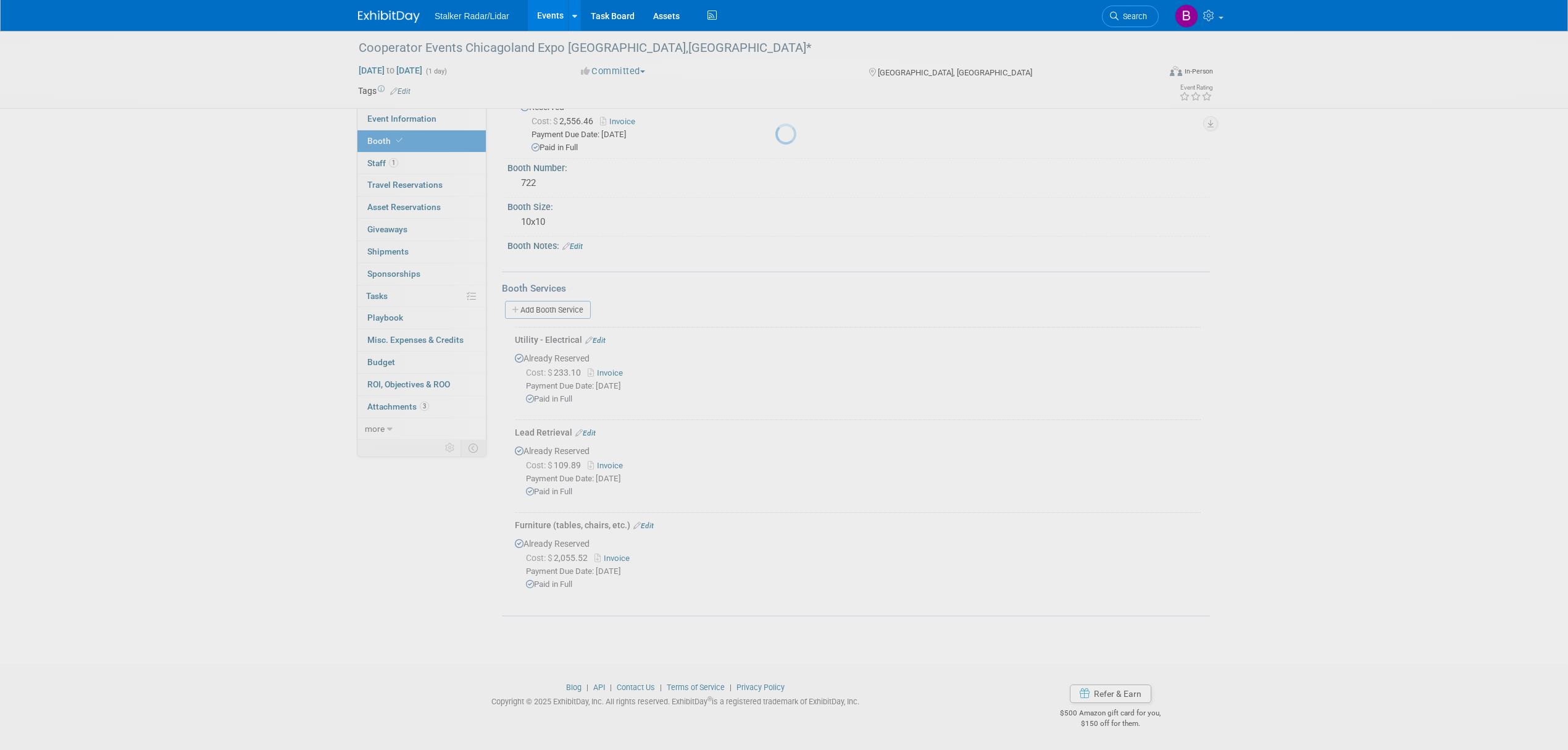
scroll to position [75, 0]
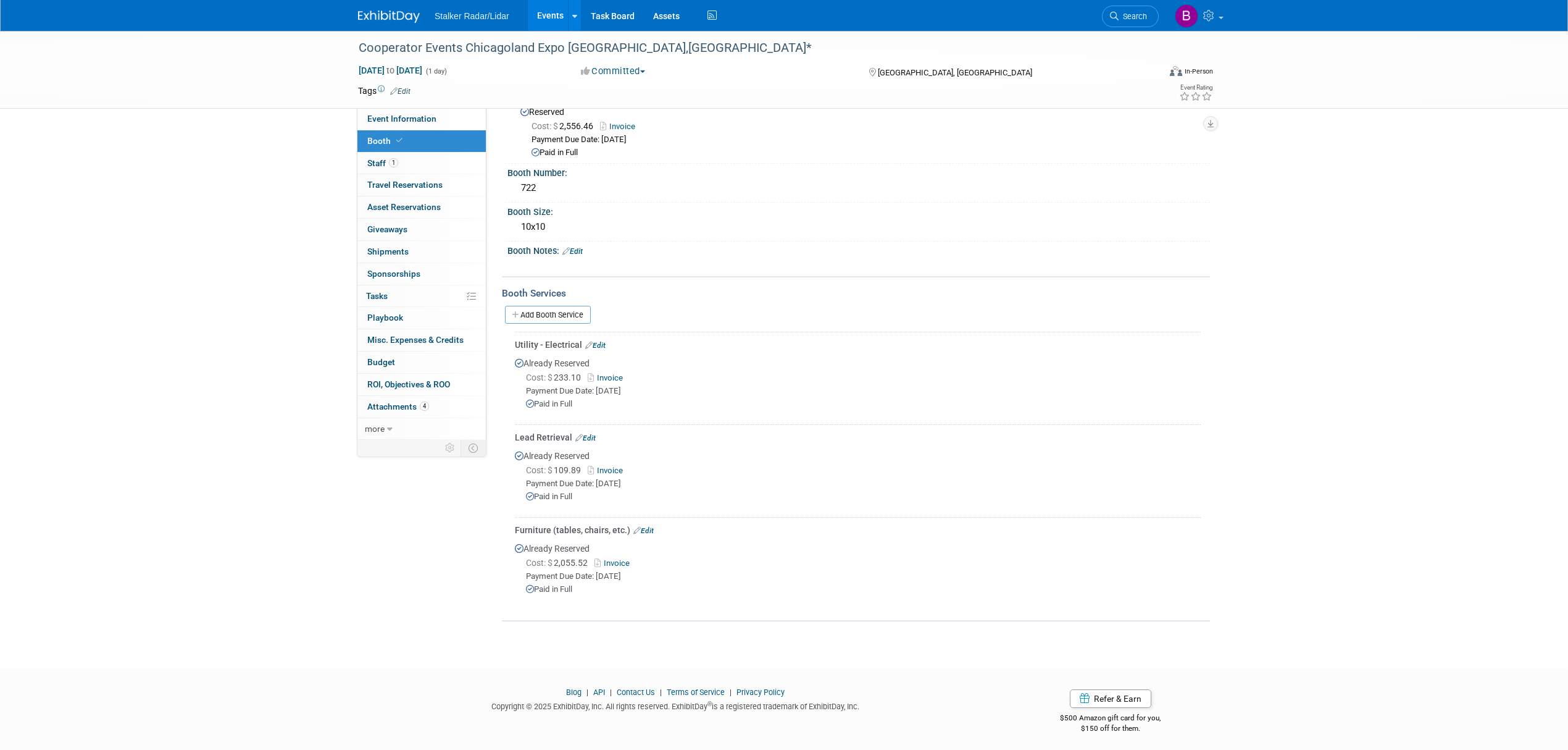
click at [552, 13] on link "Events" at bounding box center [550, 15] width 45 height 31
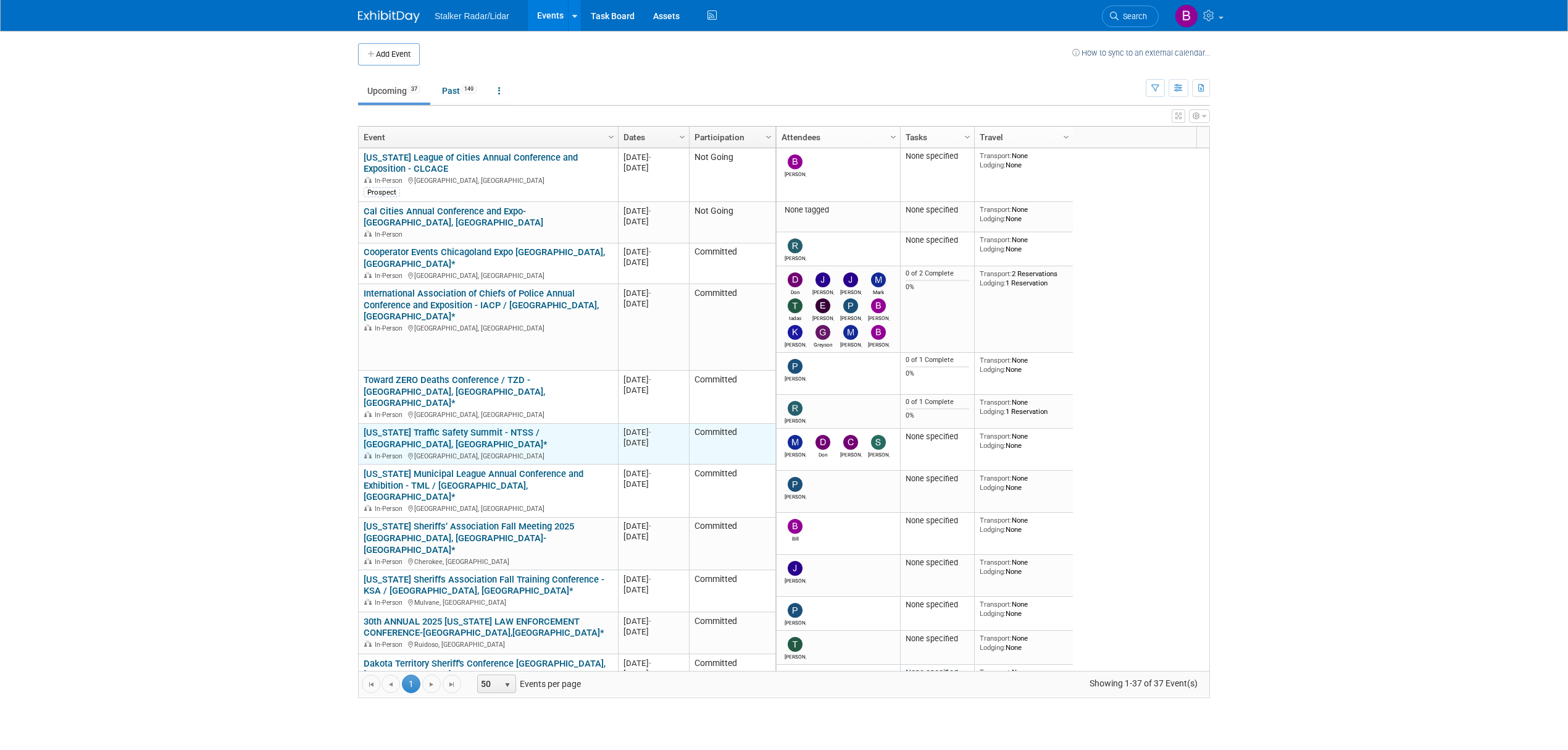
click at [466, 427] on link "[US_STATE] Traffic Safety Summit - NTSS / [GEOGRAPHIC_DATA], [GEOGRAPHIC_DATA]*" at bounding box center [456, 438] width 184 height 23
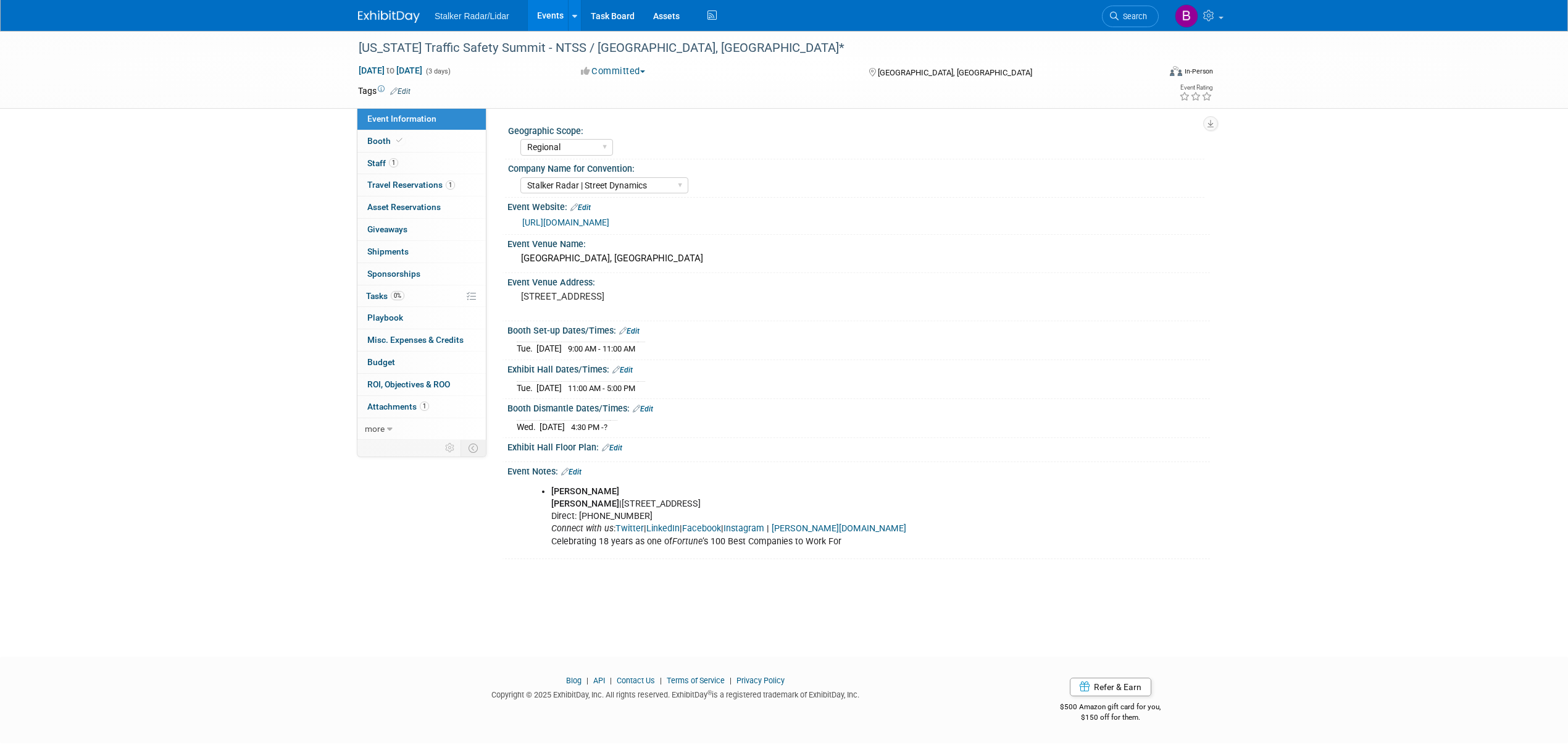
select select "Regional"
select select "Stalker Radar | Street Dynamics"
click at [394, 136] on span "Booth" at bounding box center [386, 141] width 38 height 10
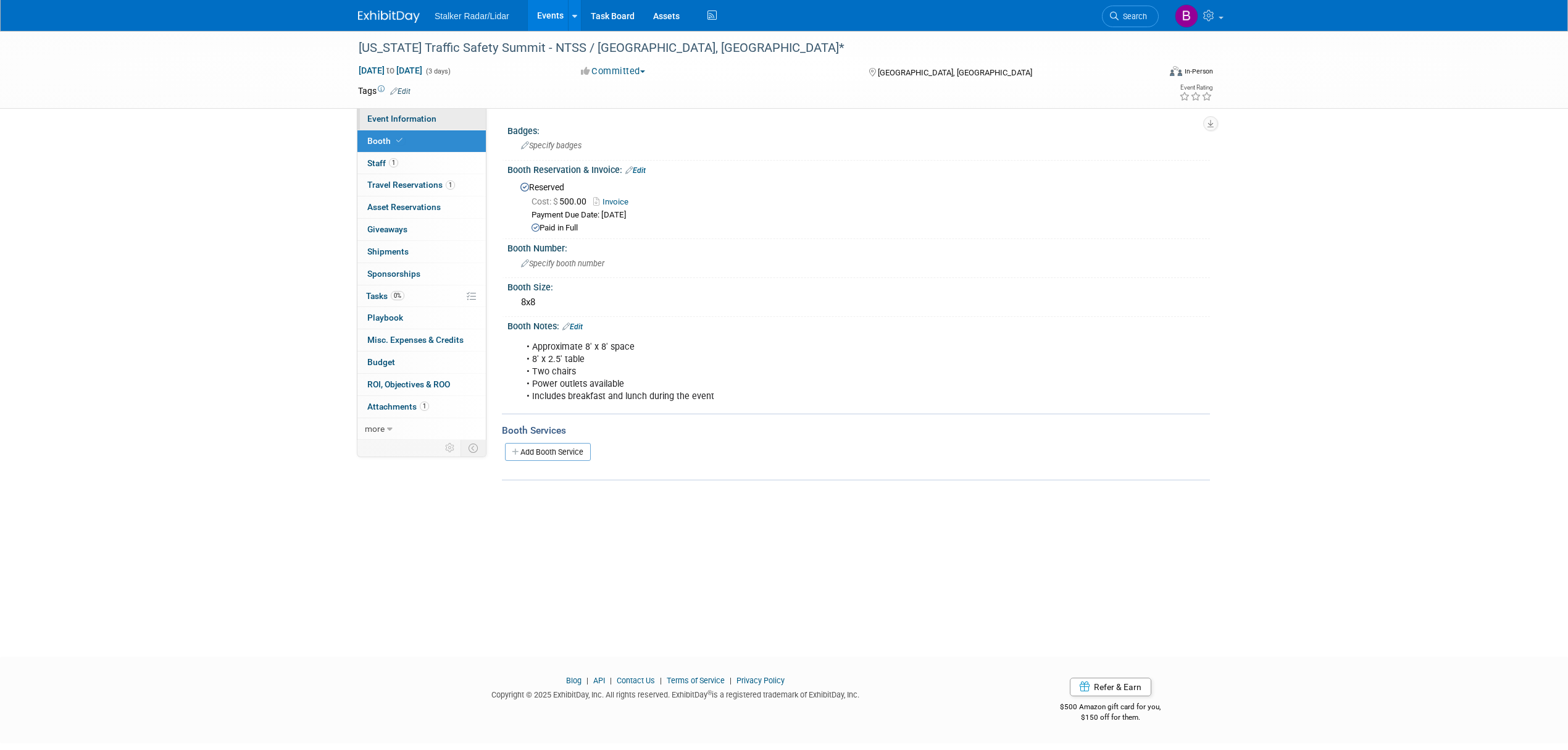
click at [410, 112] on link "Event Information" at bounding box center [422, 119] width 129 height 22
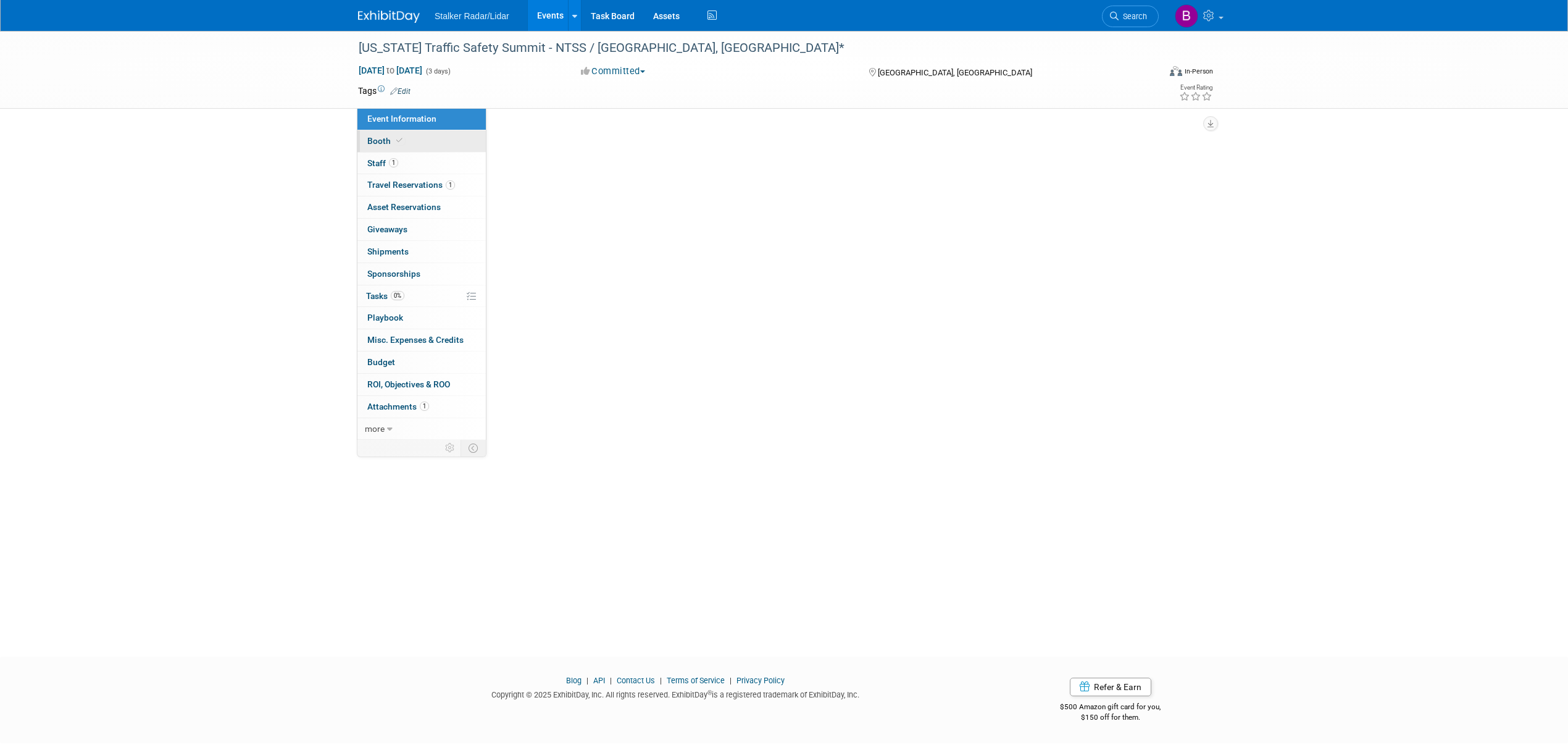
select select "Regional"
select select "Stalker Radar | Street Dynamics"
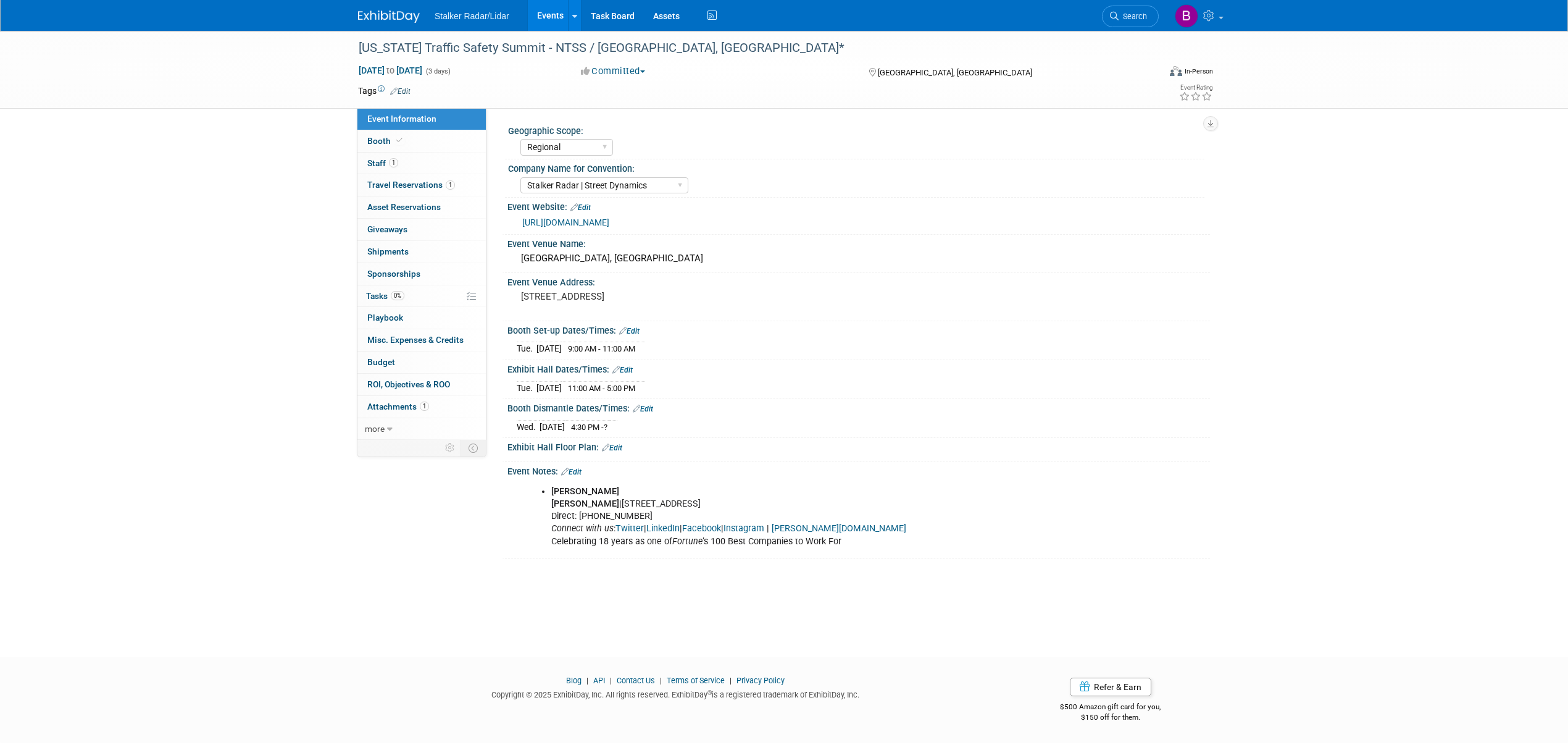
click at [638, 216] on div "[URL][DOMAIN_NAME]" at bounding box center [861, 223] width 679 height 14
click at [609, 223] on link "[URL][DOMAIN_NAME]" at bounding box center [566, 222] width 87 height 10
click at [396, 136] on span at bounding box center [400, 140] width 11 height 9
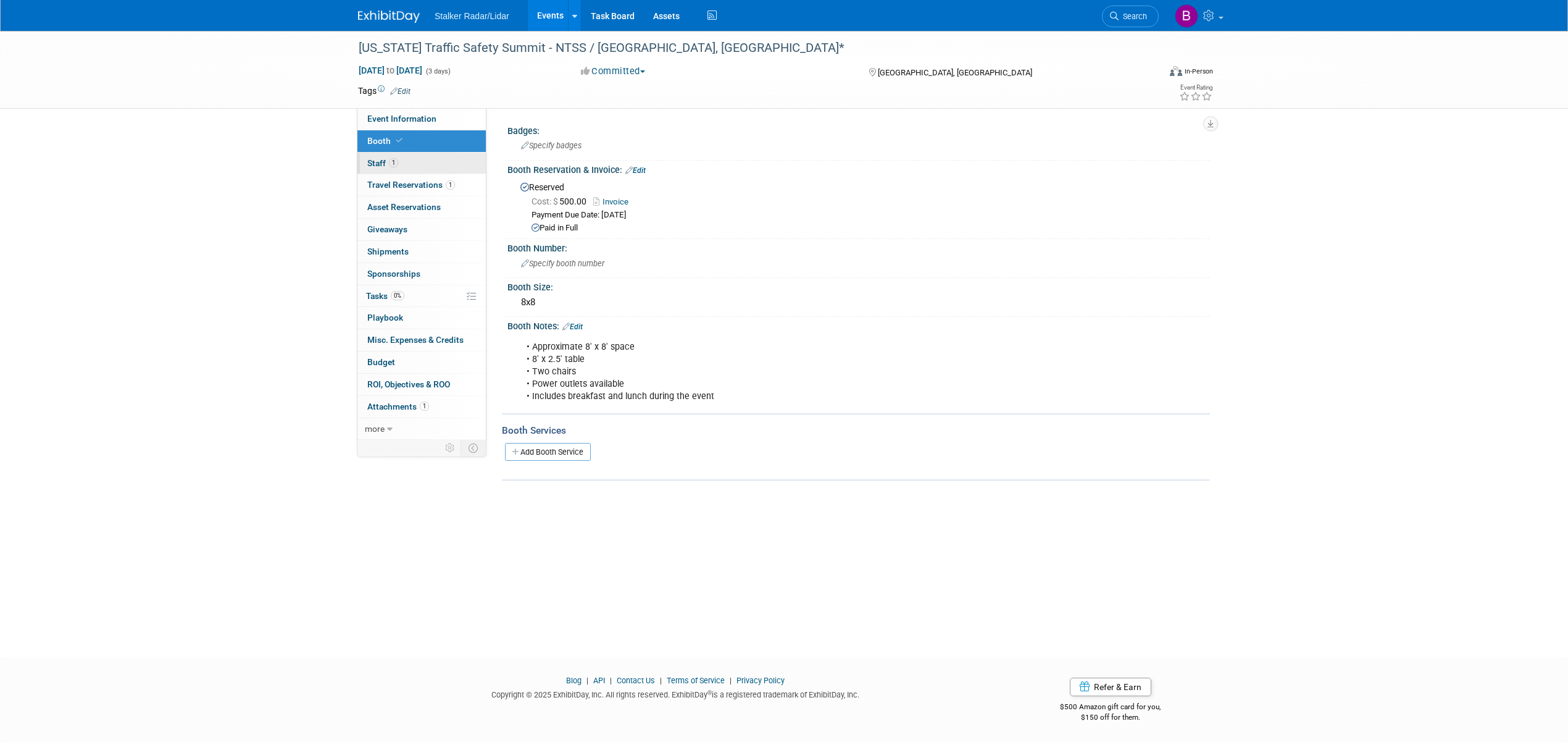
click at [404, 169] on link "1 Staff 1" at bounding box center [422, 163] width 129 height 22
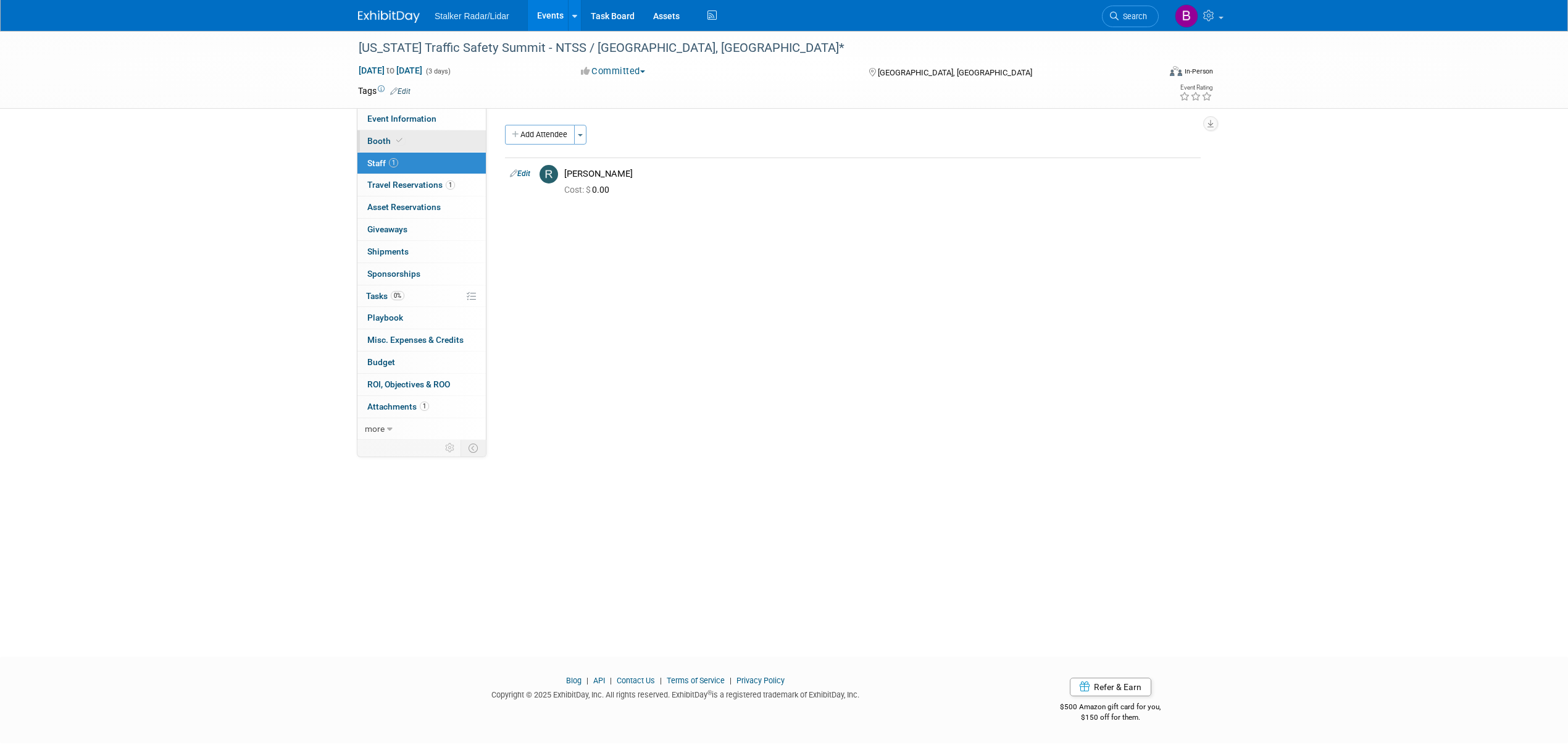
click at [407, 149] on link "Booth" at bounding box center [422, 141] width 129 height 22
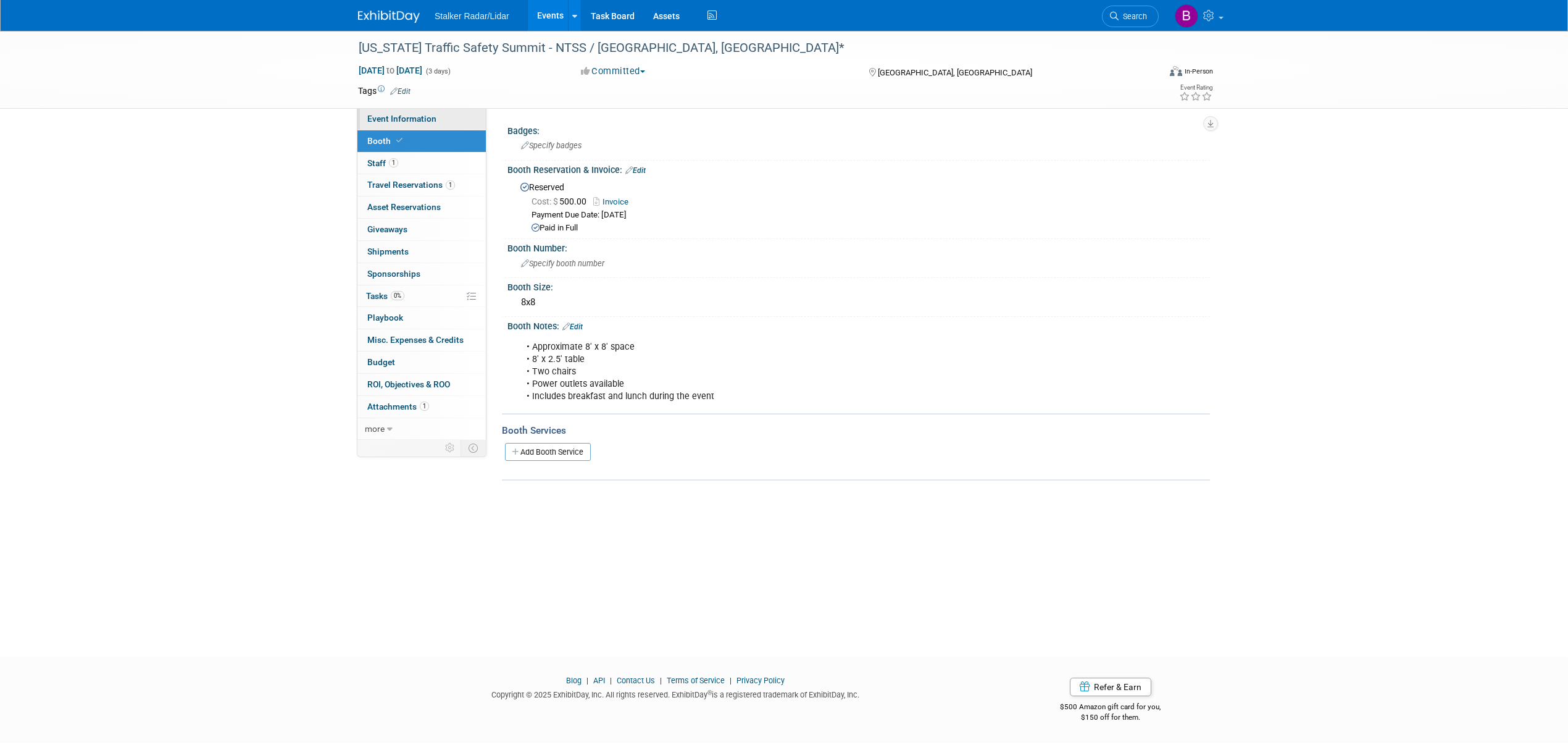
click at [407, 117] on span "Event Information" at bounding box center [402, 119] width 69 height 10
select select "Regional"
select select "Stalker Radar | Street Dynamics"
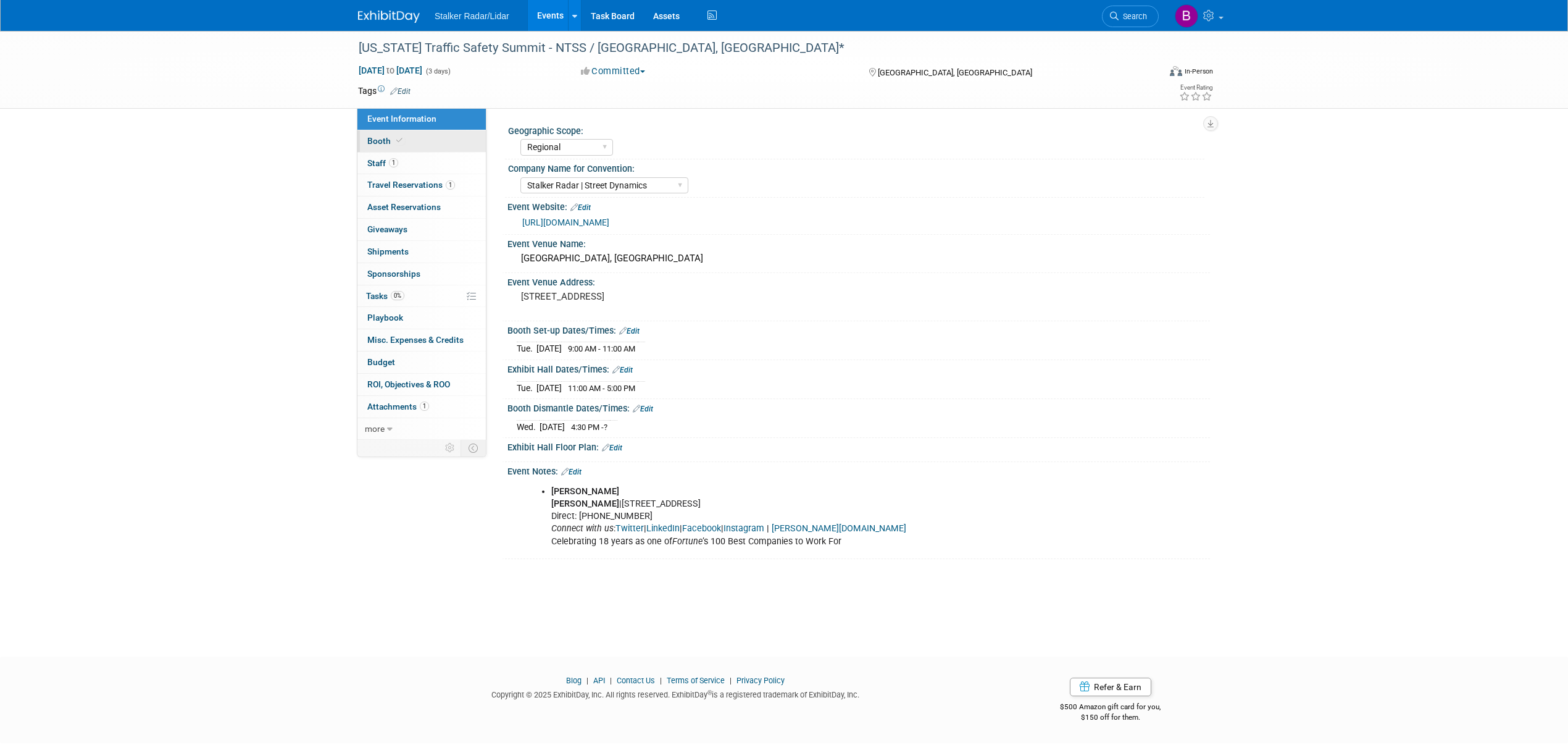
click at [411, 138] on link "Booth" at bounding box center [422, 141] width 129 height 22
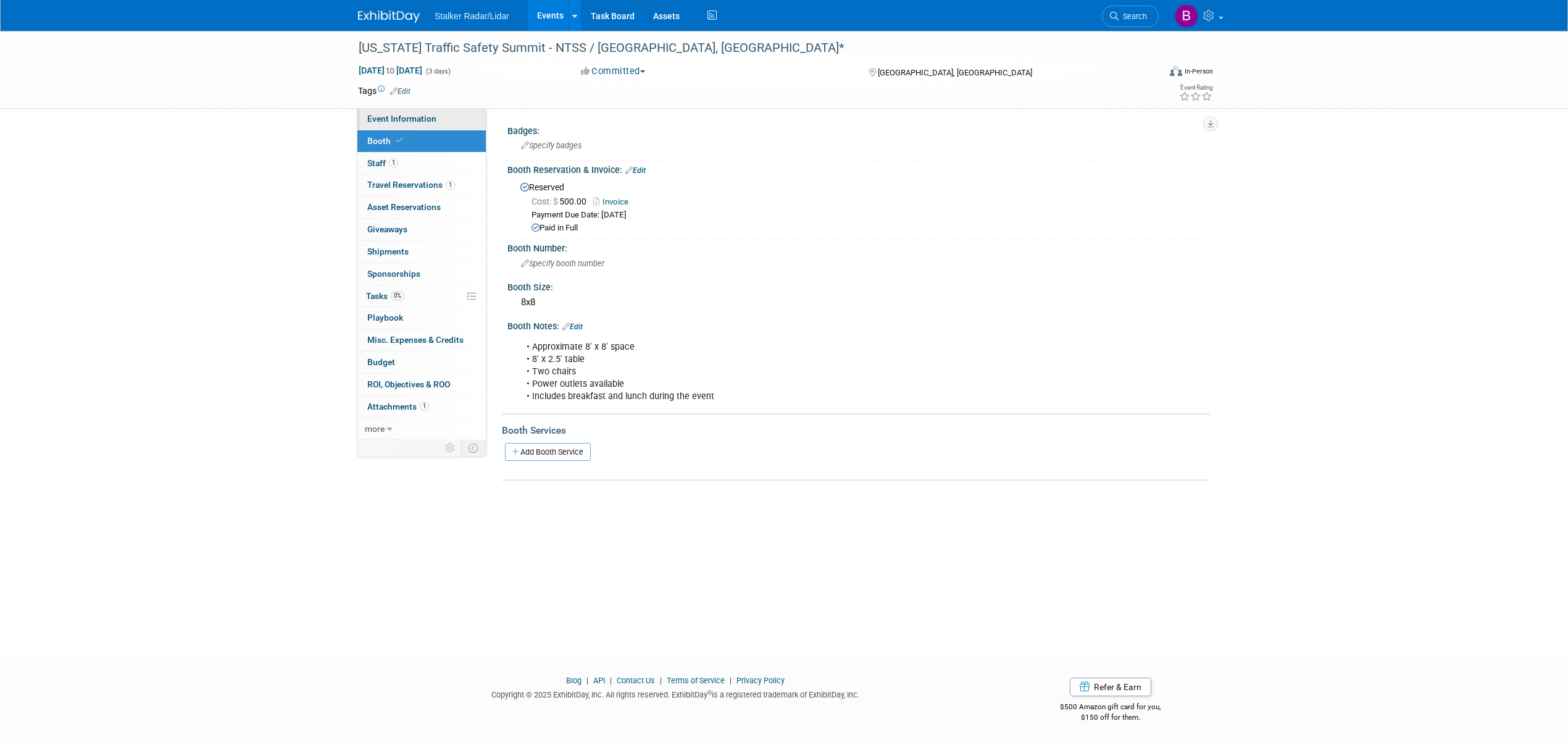
click at [409, 117] on span "Event Information" at bounding box center [402, 119] width 69 height 10
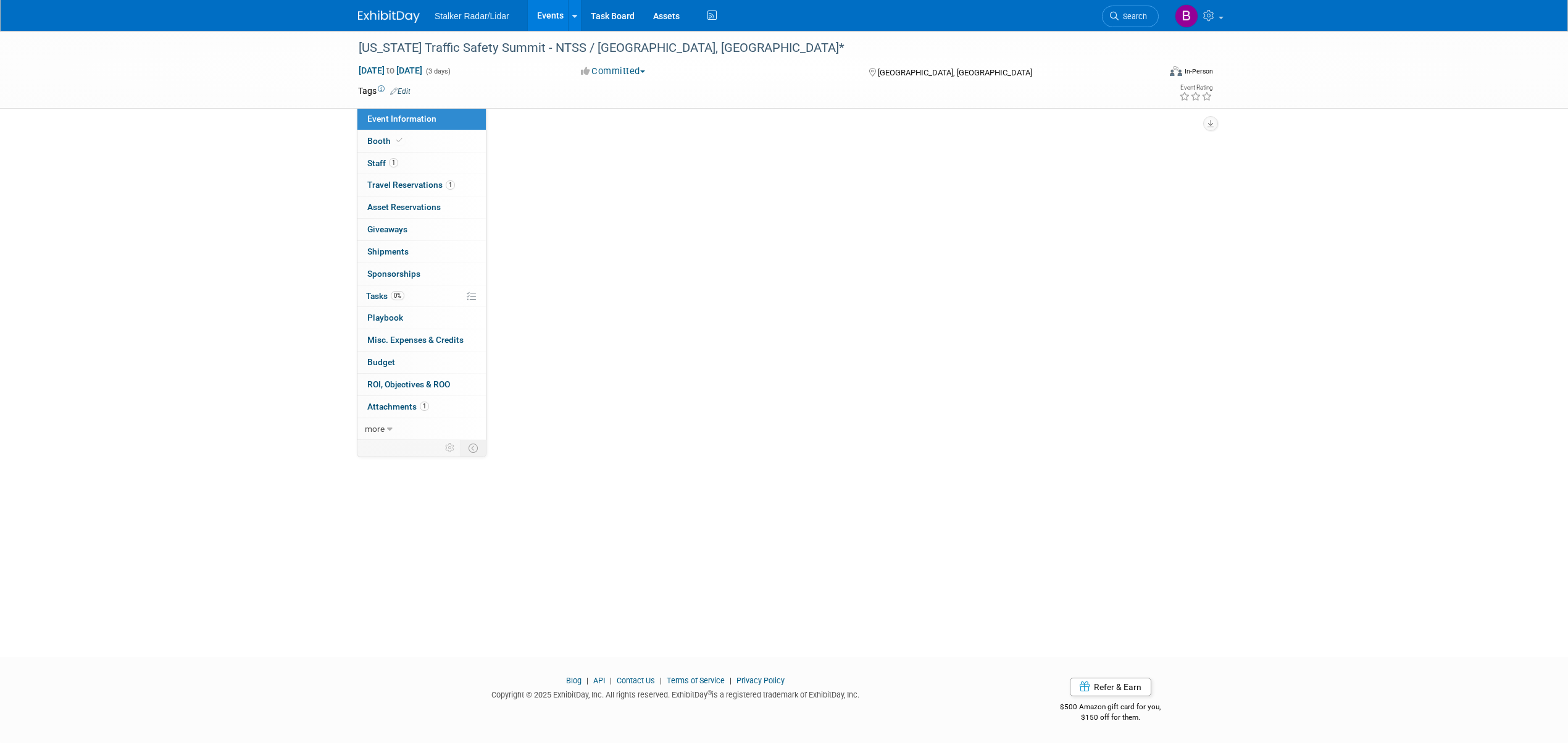
select select "Regional"
select select "Stalker Radar | Street Dynamics"
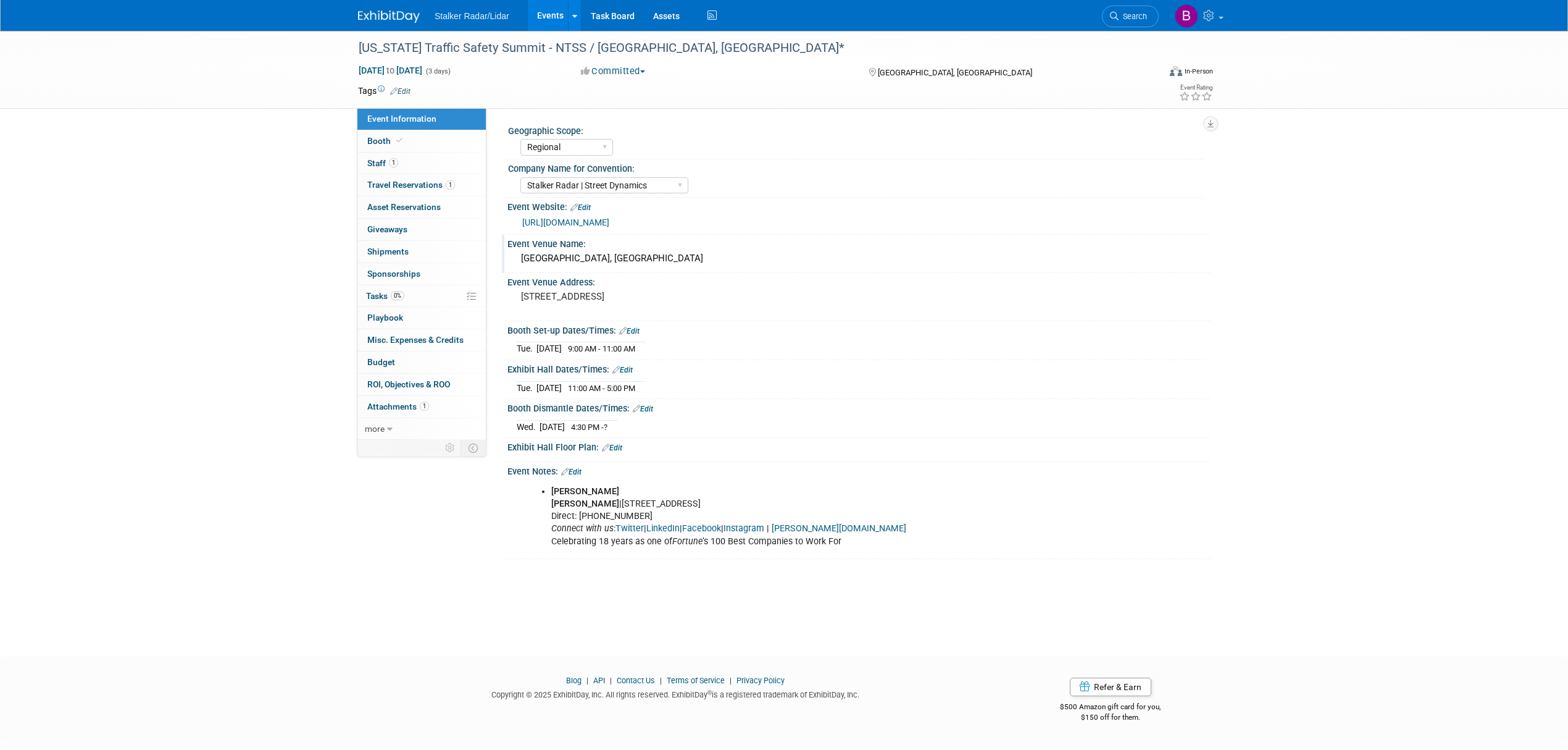
drag, startPoint x: 658, startPoint y: 262, endPoint x: 522, endPoint y: 252, distance: 136.4
click at [522, 252] on div "[GEOGRAPHIC_DATA], [GEOGRAPHIC_DATA]" at bounding box center [859, 258] width 684 height 19
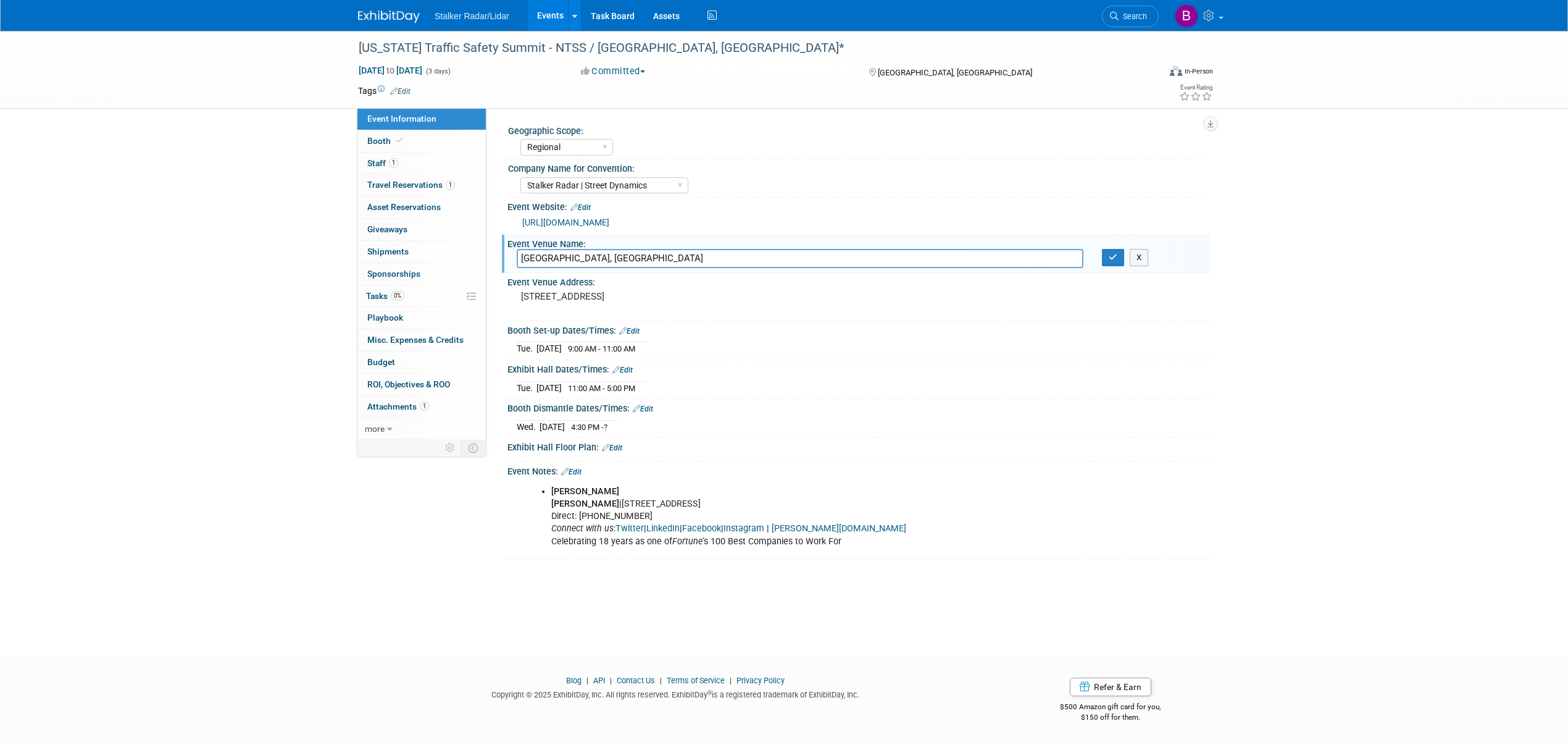
drag, startPoint x: 665, startPoint y: 264, endPoint x: 500, endPoint y: 254, distance: 165.3
click at [500, 254] on div "Geographic Scope: Regional National International Company Name for Convention: …" at bounding box center [848, 276] width 724 height 335
click at [1111, 262] on button "button" at bounding box center [1113, 257] width 22 height 18
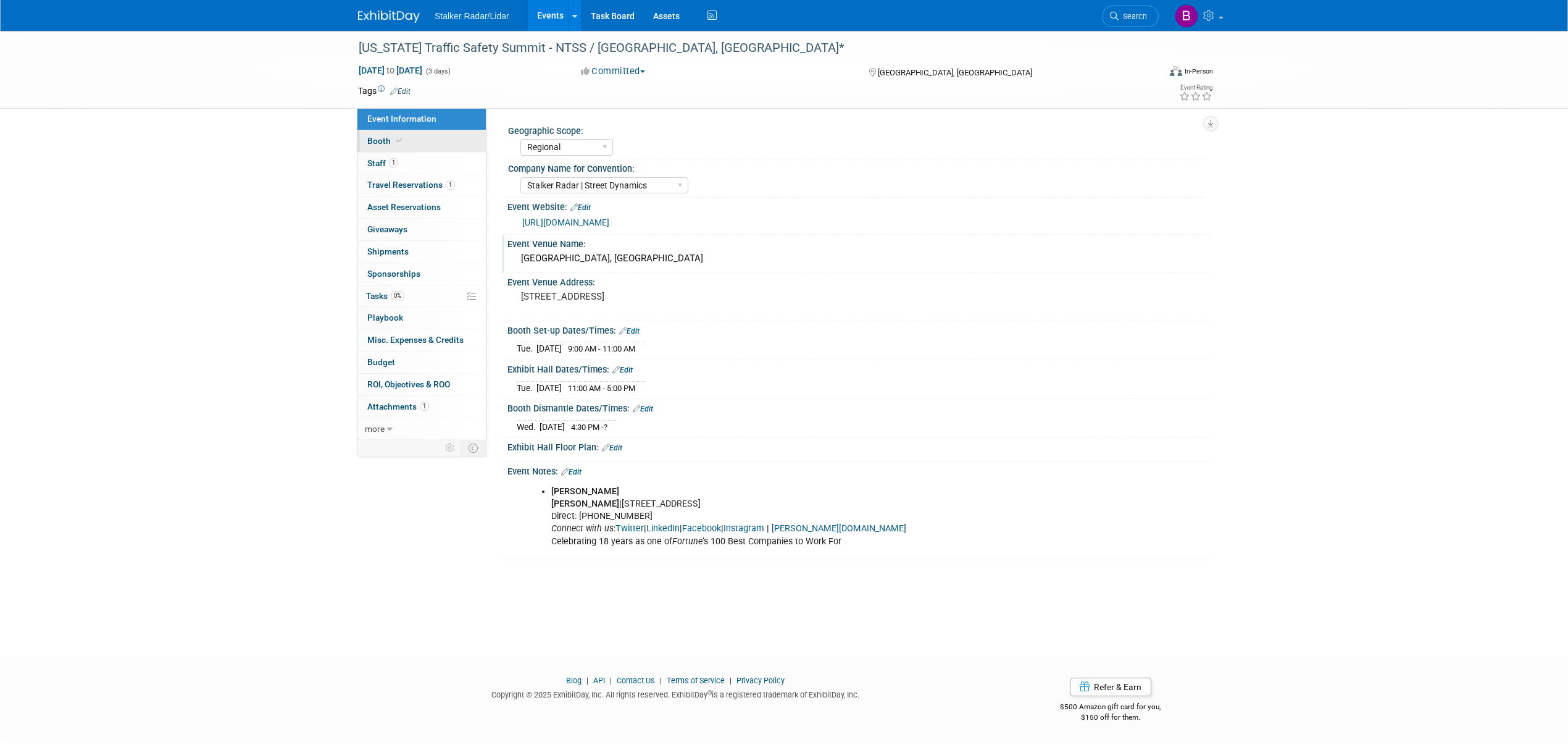
click at [400, 144] on icon at bounding box center [399, 141] width 6 height 7
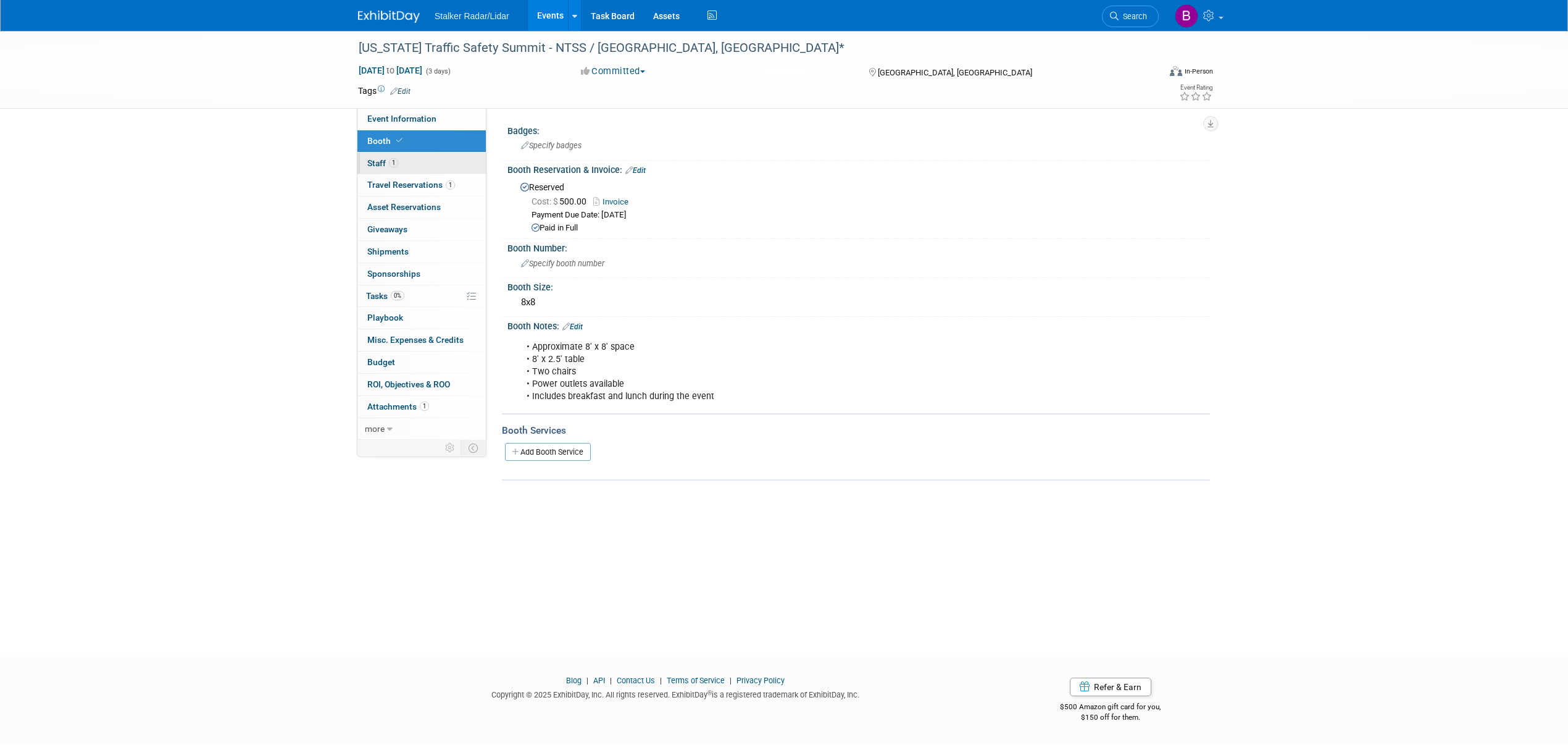
click at [404, 173] on link "1 Staff 1" at bounding box center [422, 163] width 129 height 22
